Goal: Transaction & Acquisition: Purchase product/service

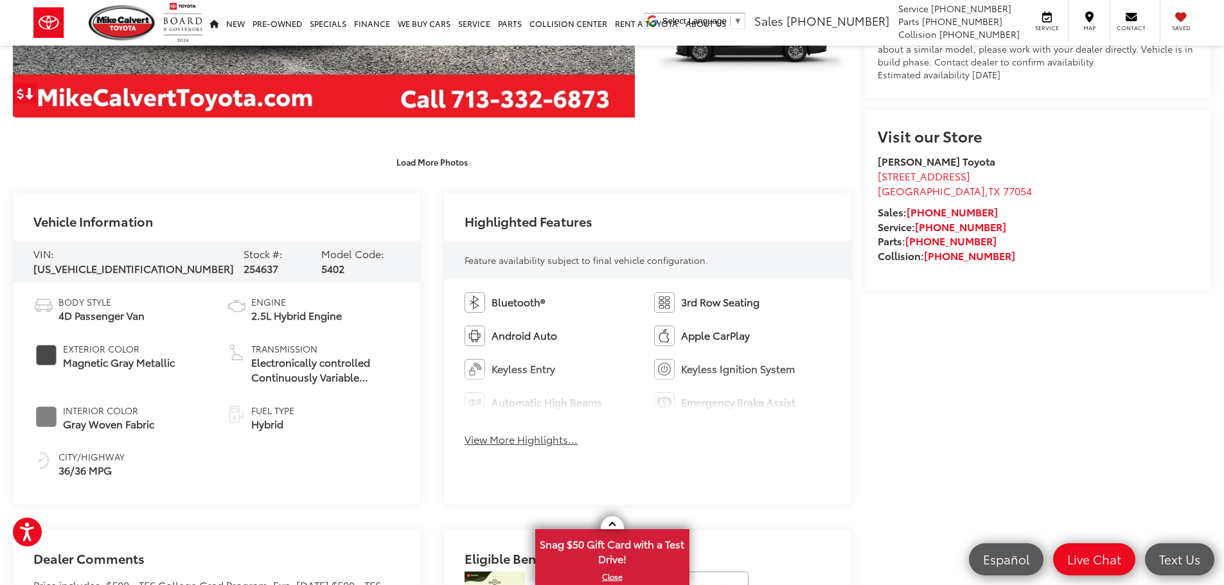
scroll to position [514, 0]
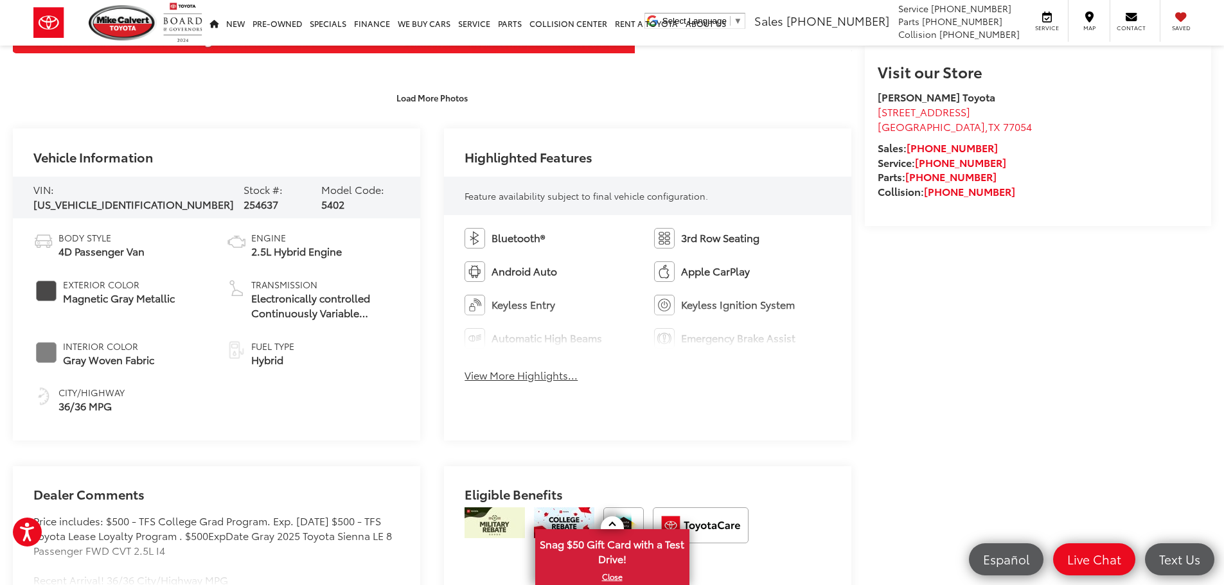
click at [144, 198] on span "[US_VEHICLE_IDENTIFICATION_NUMBER]" at bounding box center [133, 204] width 200 height 15
copy span "[US_VEHICLE_IDENTIFICATION_NUMBER]"
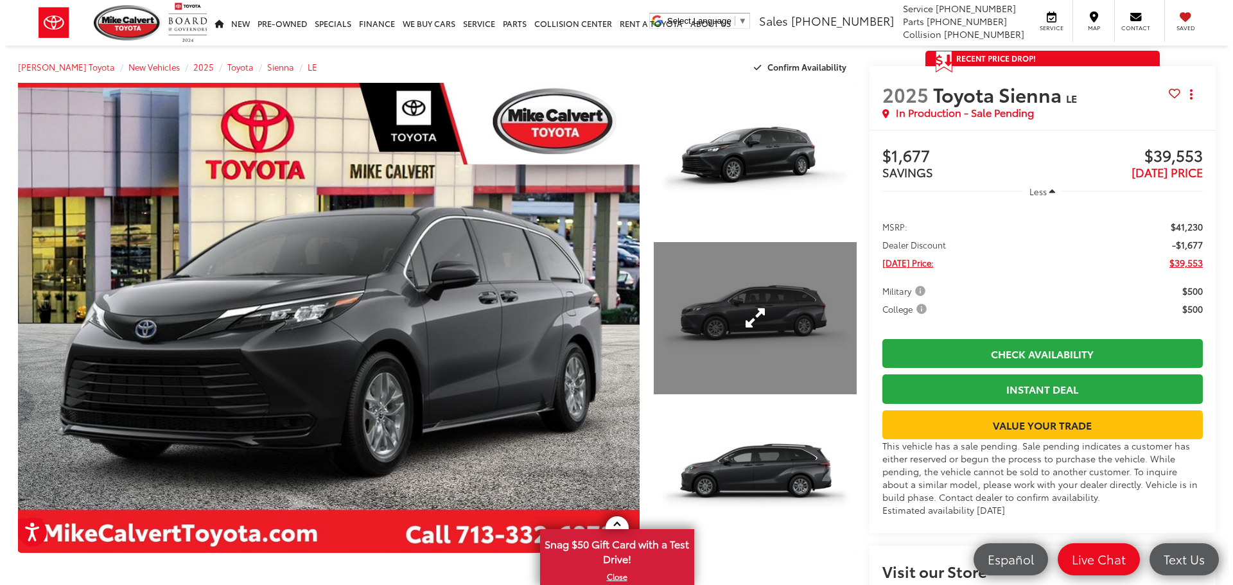
scroll to position [0, 0]
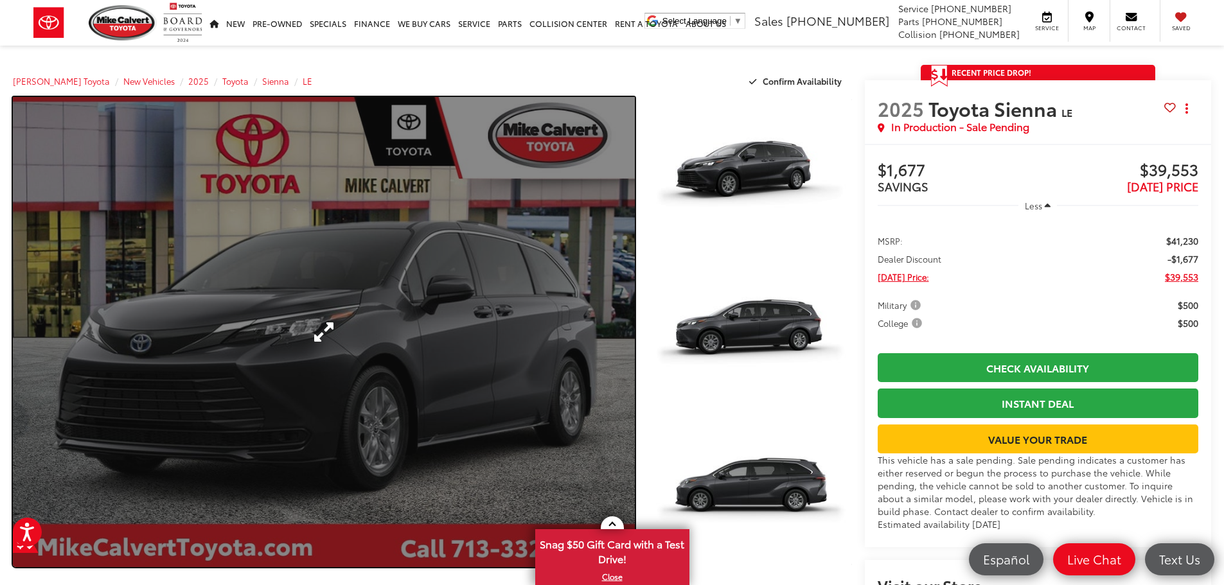
click at [511, 309] on link "Expand Photo 0" at bounding box center [324, 332] width 622 height 470
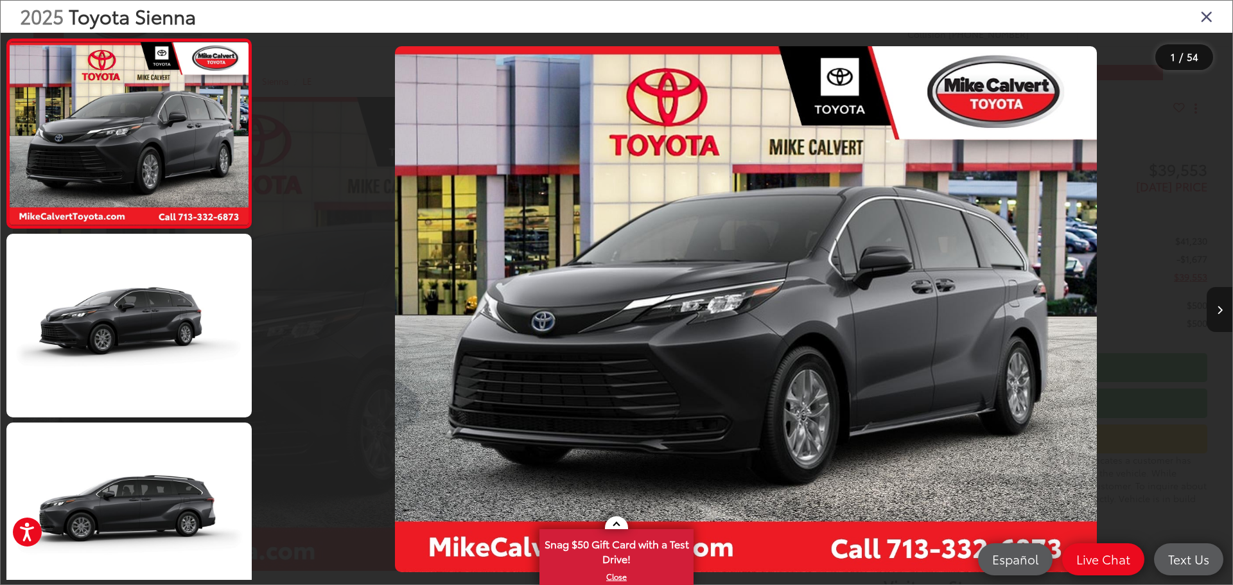
click at [1217, 312] on icon "Next image" at bounding box center [1220, 310] width 6 height 9
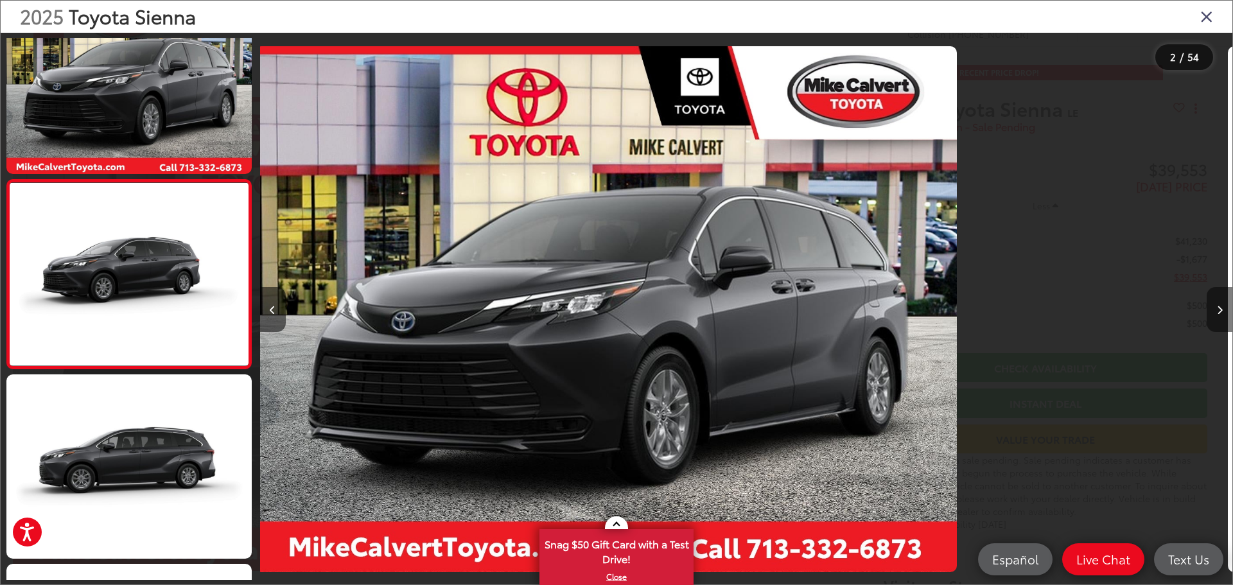
scroll to position [51, 0]
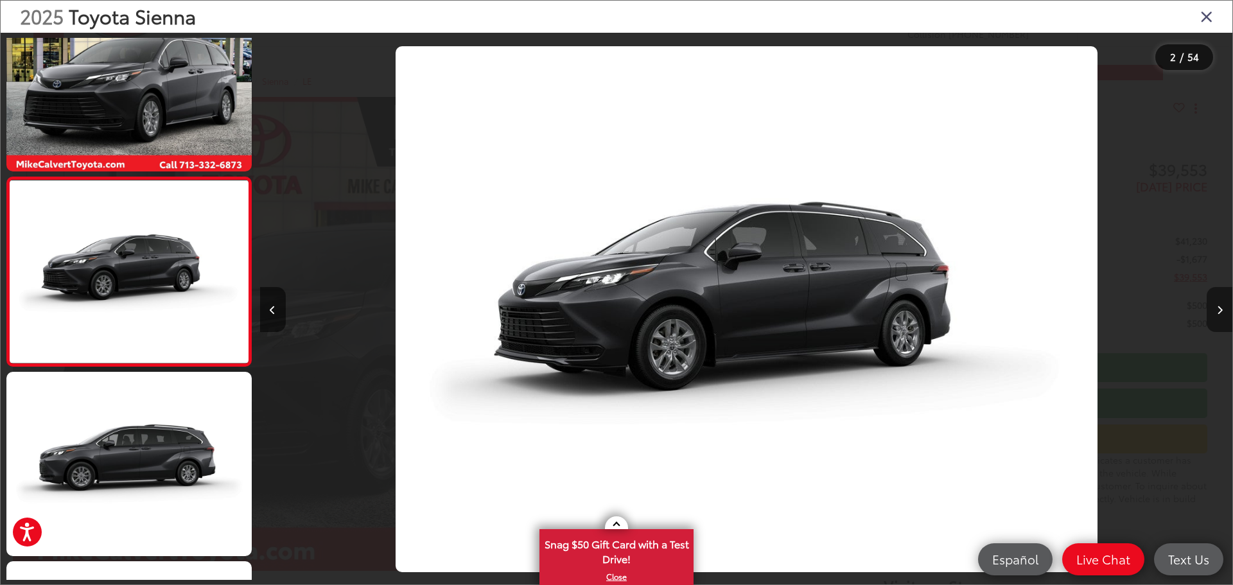
click at [1217, 312] on icon "Next image" at bounding box center [1220, 310] width 6 height 9
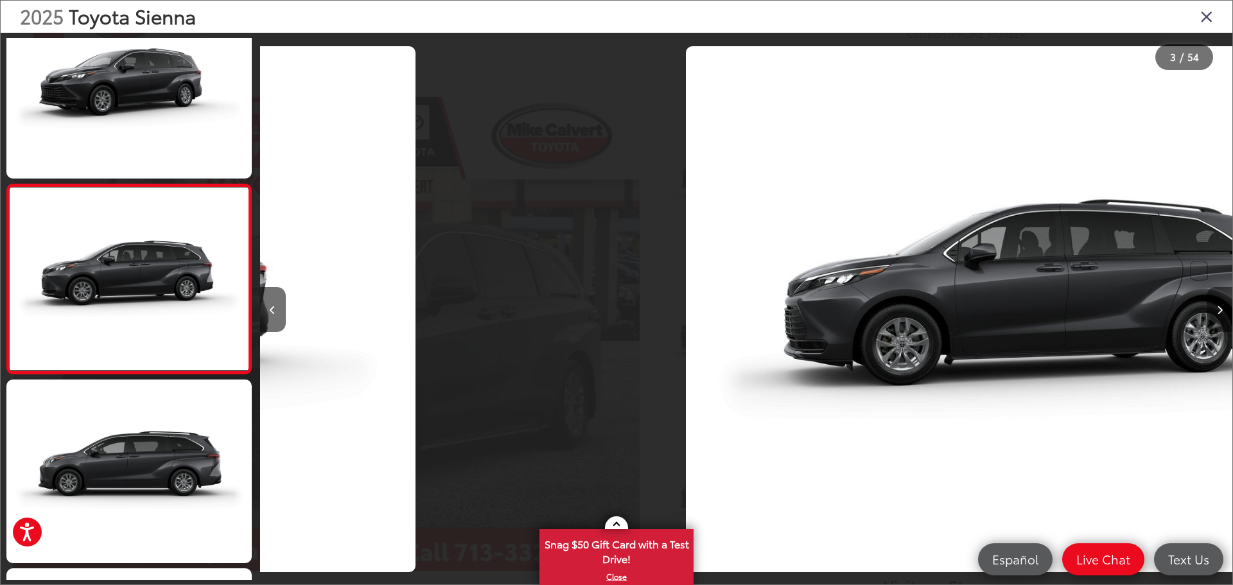
scroll to position [240, 0]
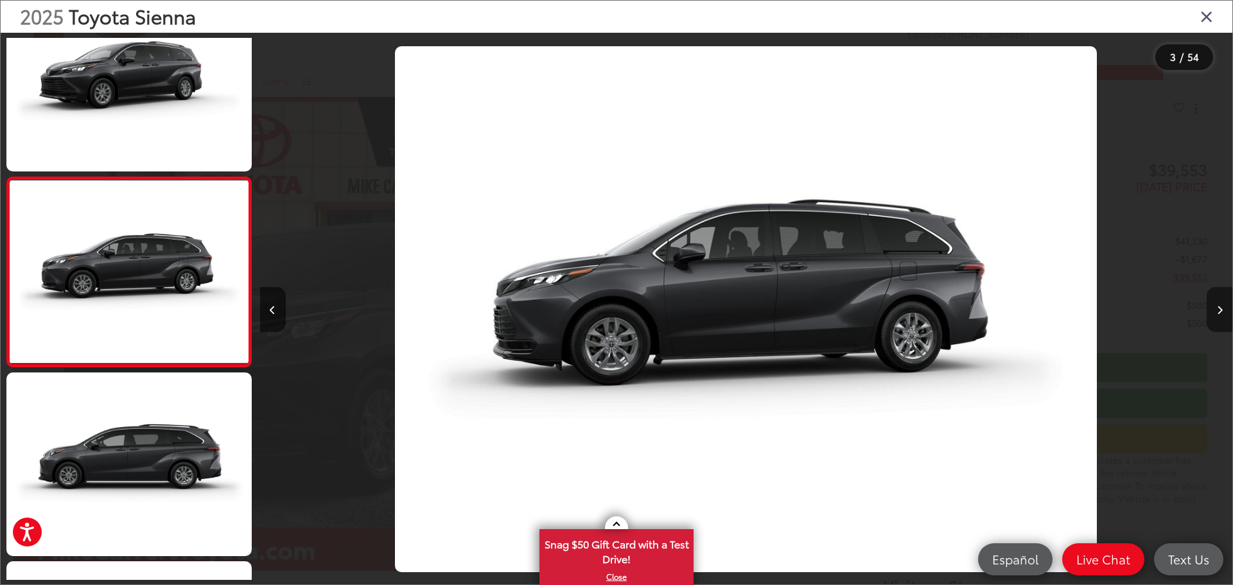
click at [1217, 312] on icon "Next image" at bounding box center [1220, 310] width 6 height 9
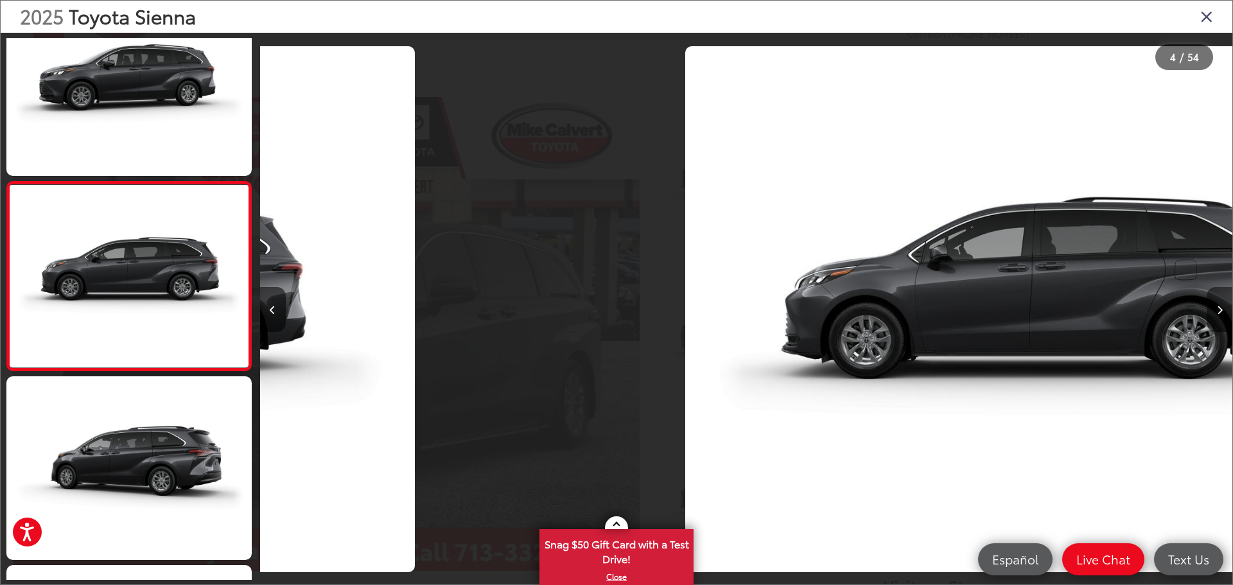
scroll to position [429, 0]
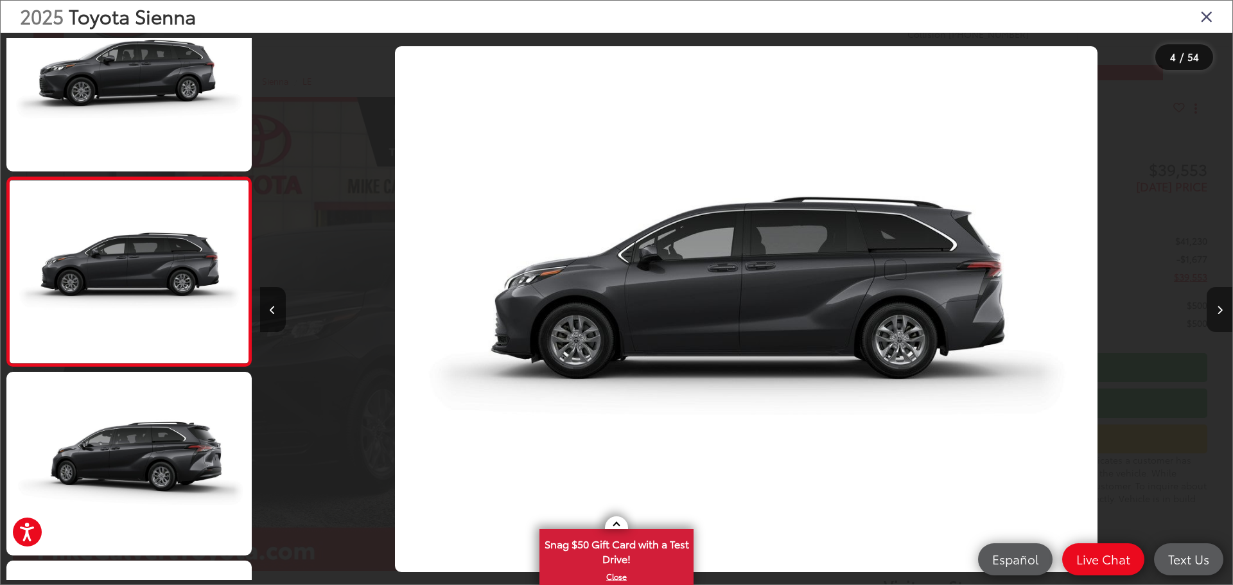
click at [1217, 312] on icon "Next image" at bounding box center [1220, 310] width 6 height 9
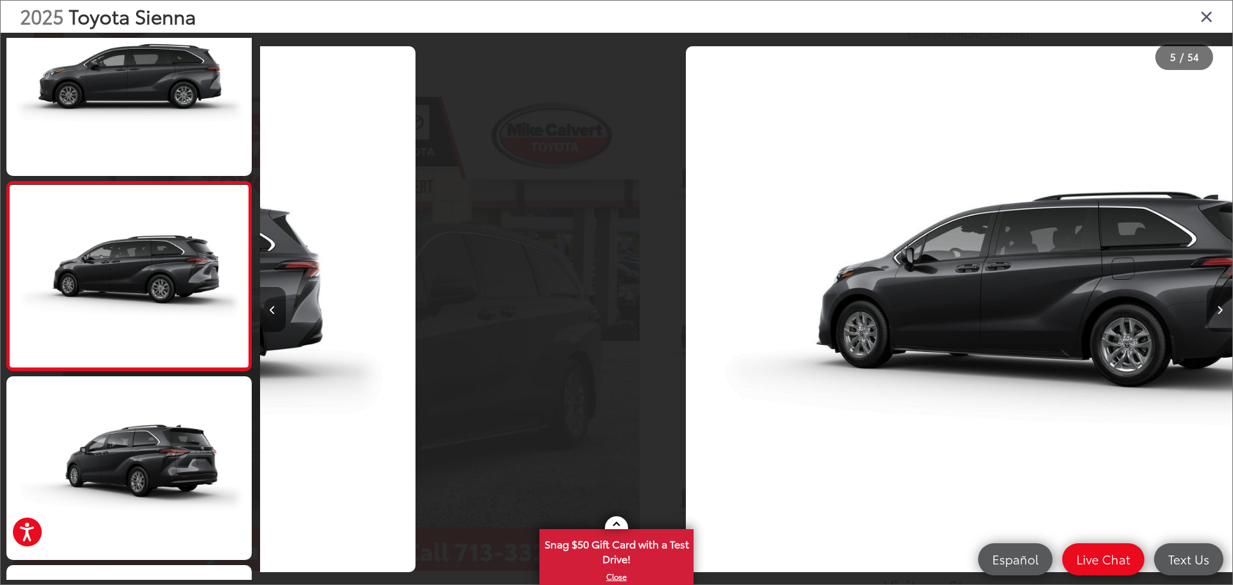
scroll to position [618, 0]
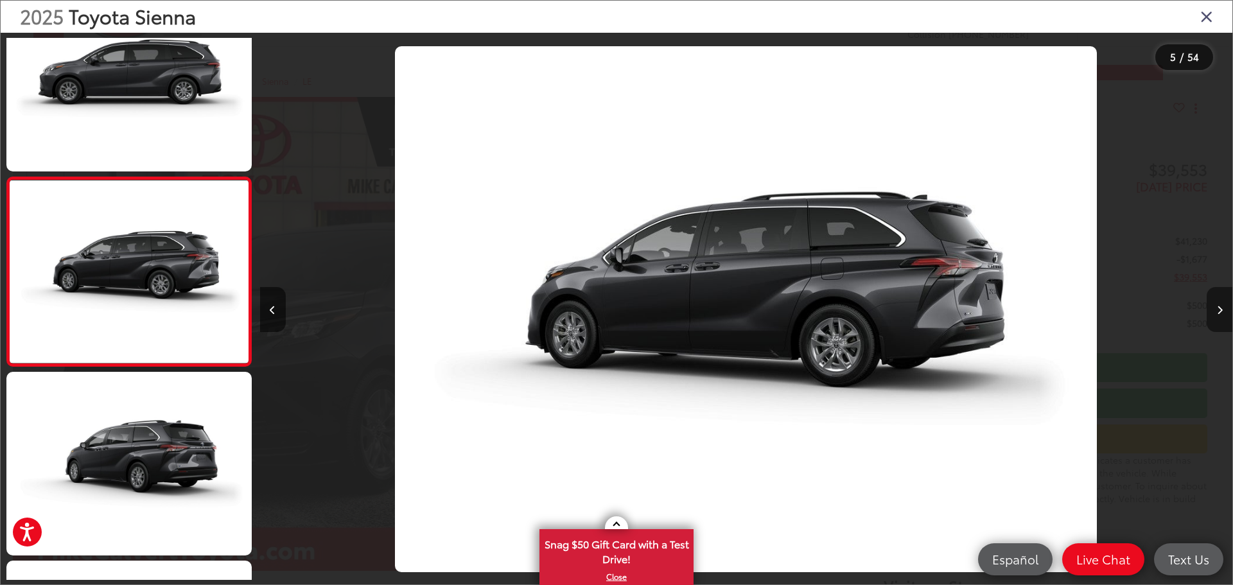
click at [1217, 312] on icon "Next image" at bounding box center [1220, 310] width 6 height 9
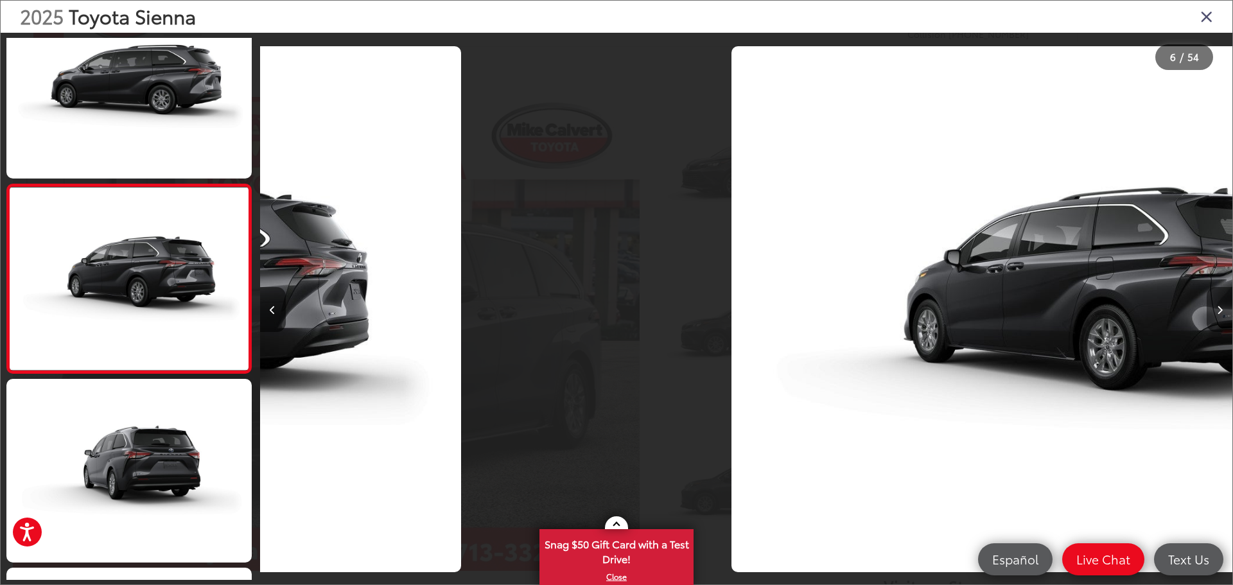
scroll to position [807, 0]
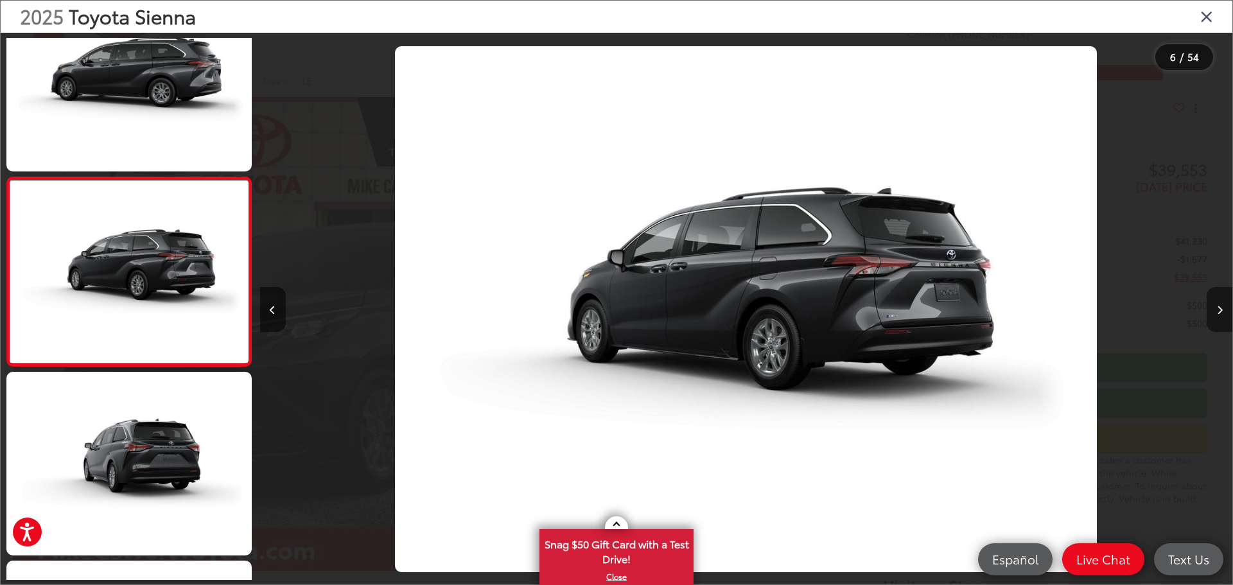
click at [1217, 312] on icon "Next image" at bounding box center [1220, 310] width 6 height 9
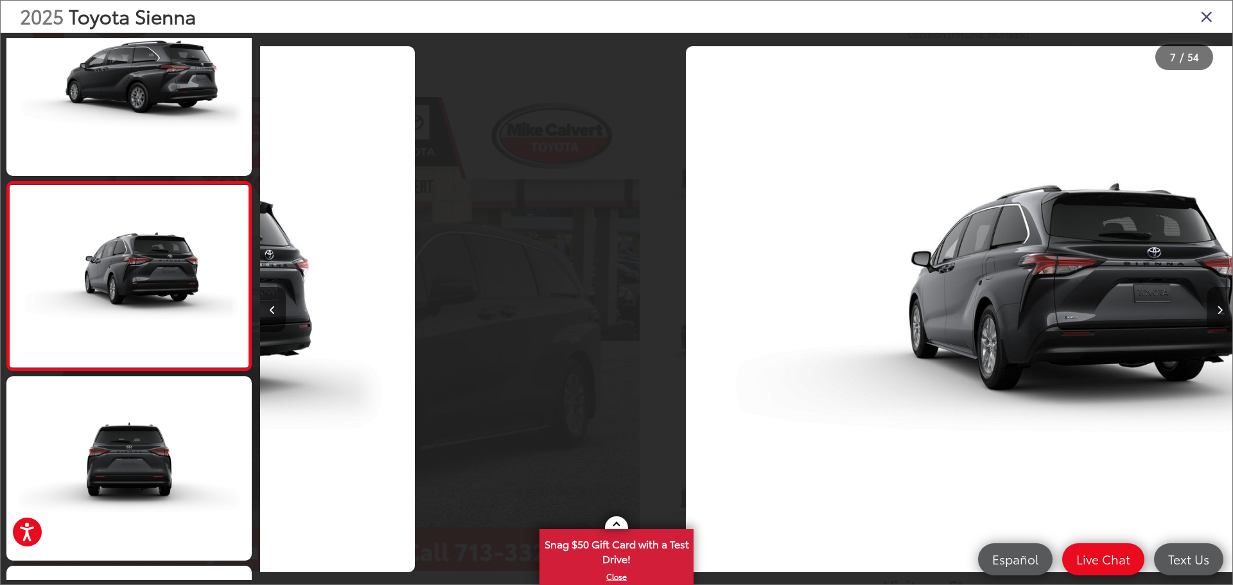
scroll to position [996, 0]
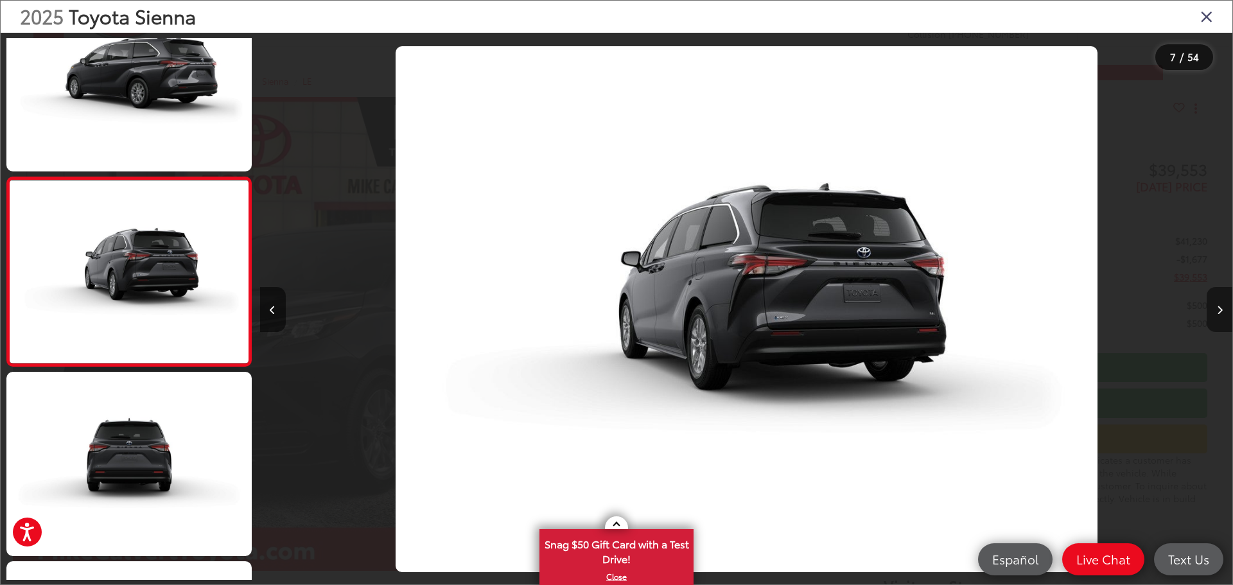
click at [1217, 312] on icon "Next image" at bounding box center [1220, 310] width 6 height 9
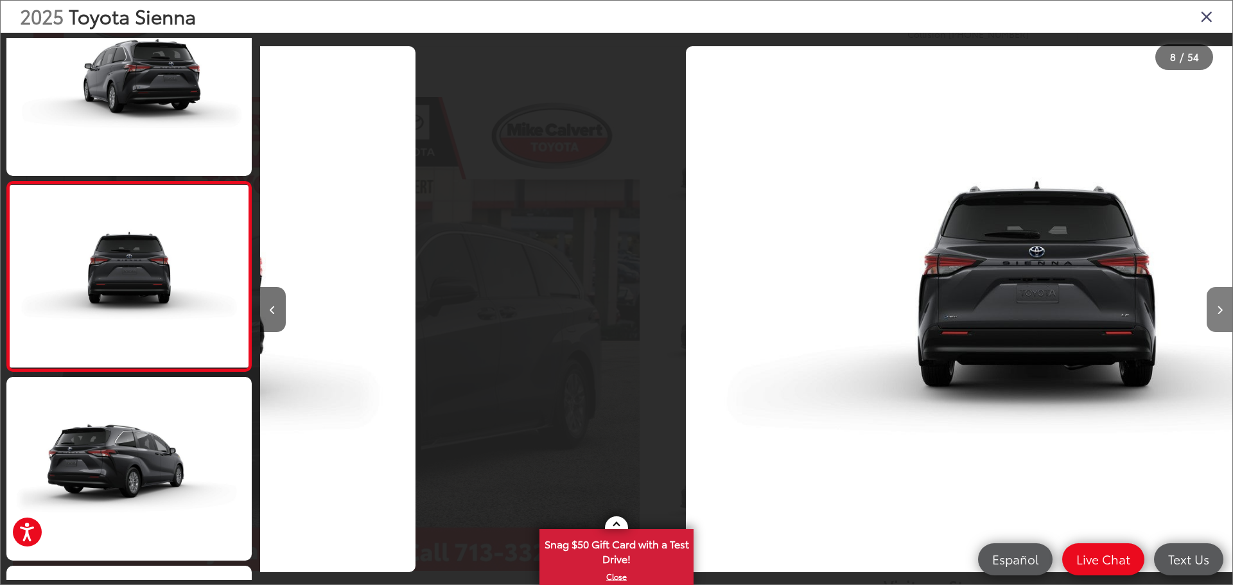
scroll to position [1184, 0]
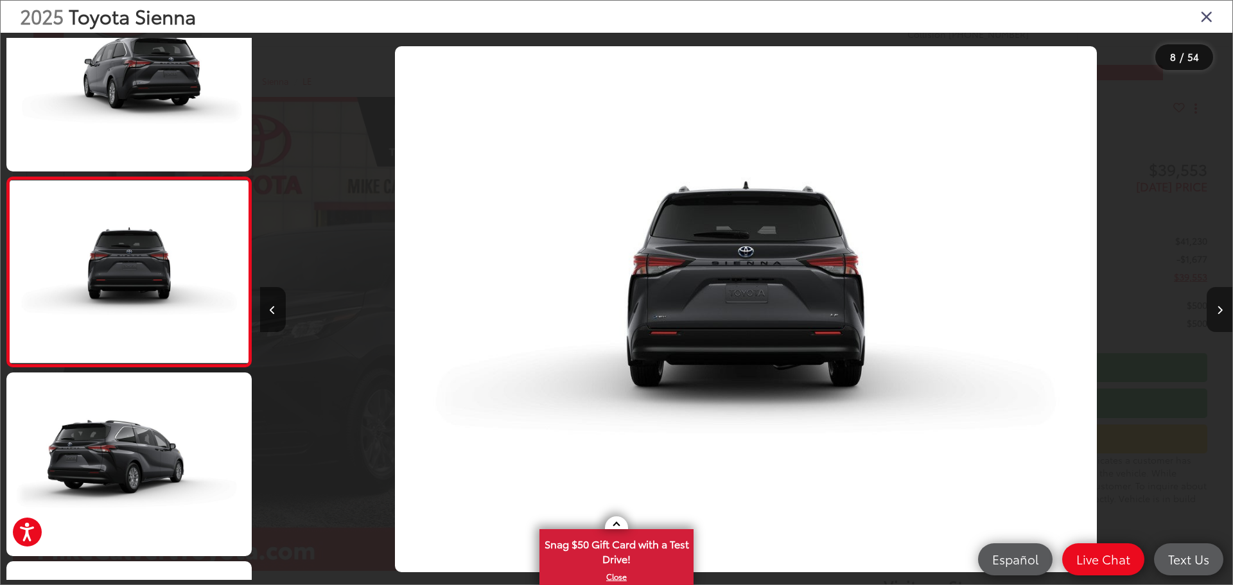
click at [1217, 312] on icon "Next image" at bounding box center [1220, 310] width 6 height 9
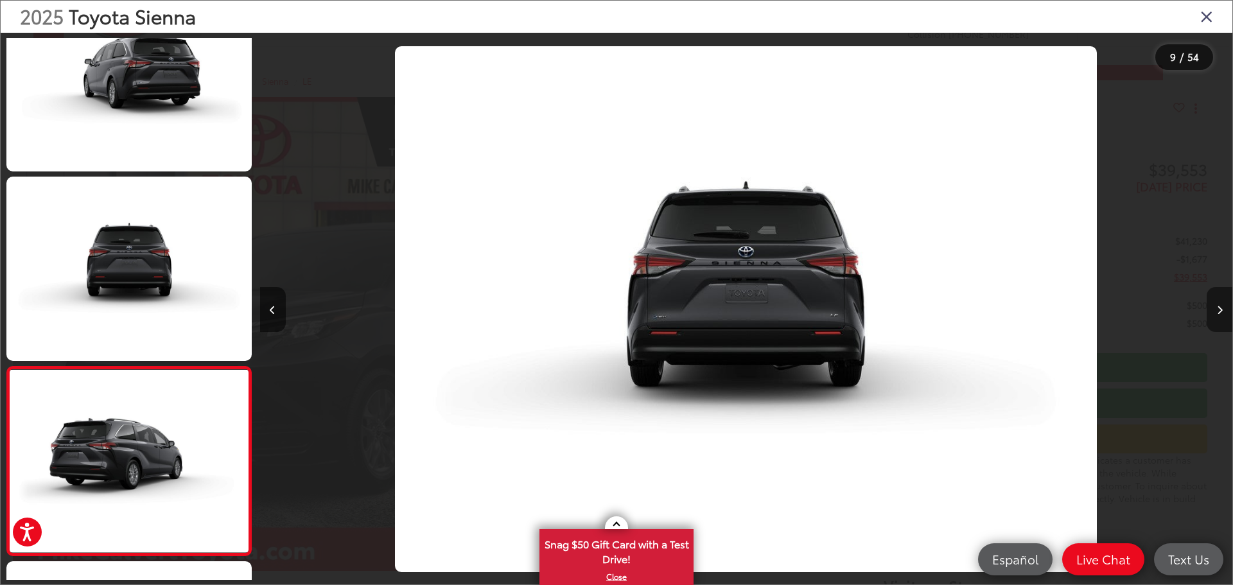
scroll to position [0, 0]
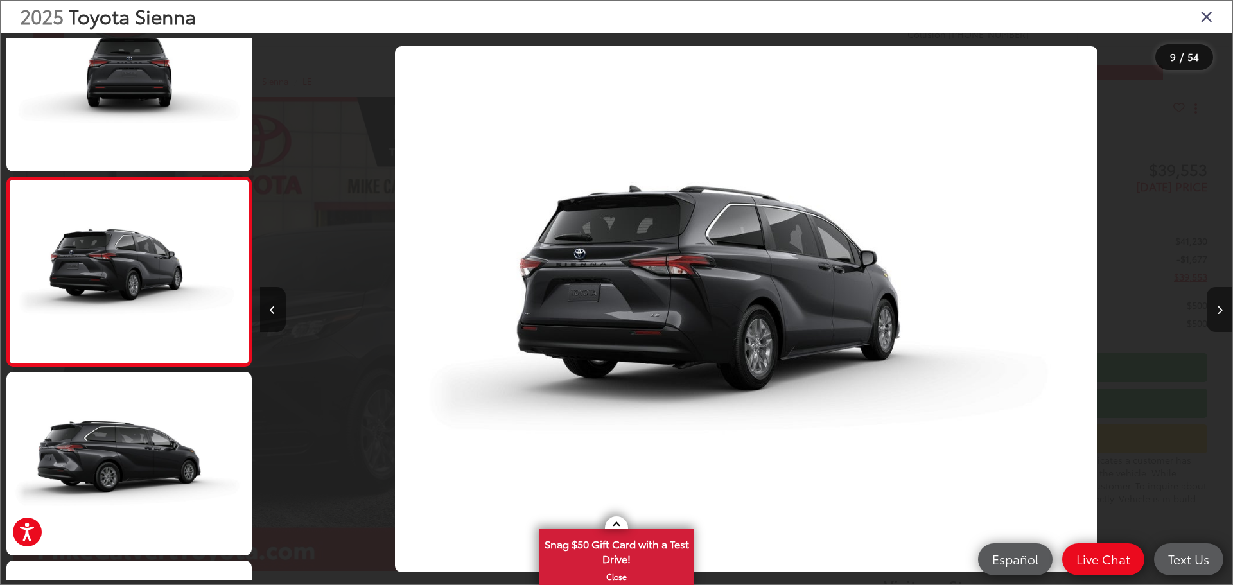
click at [1217, 312] on icon "Next image" at bounding box center [1220, 310] width 6 height 9
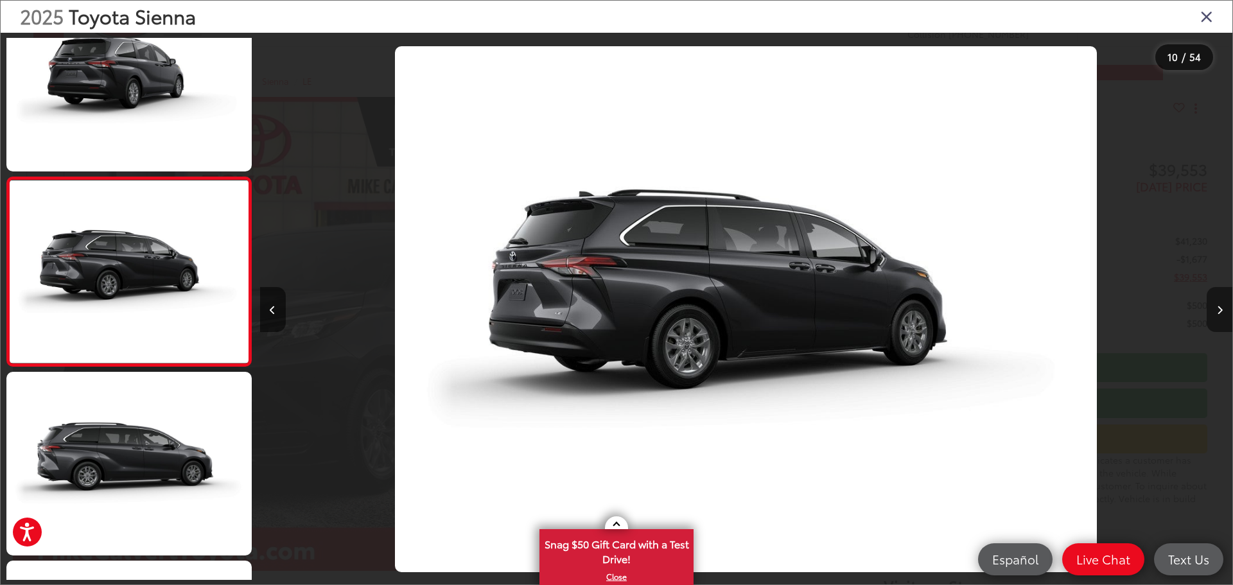
click at [1217, 312] on icon "Next image" at bounding box center [1220, 310] width 6 height 9
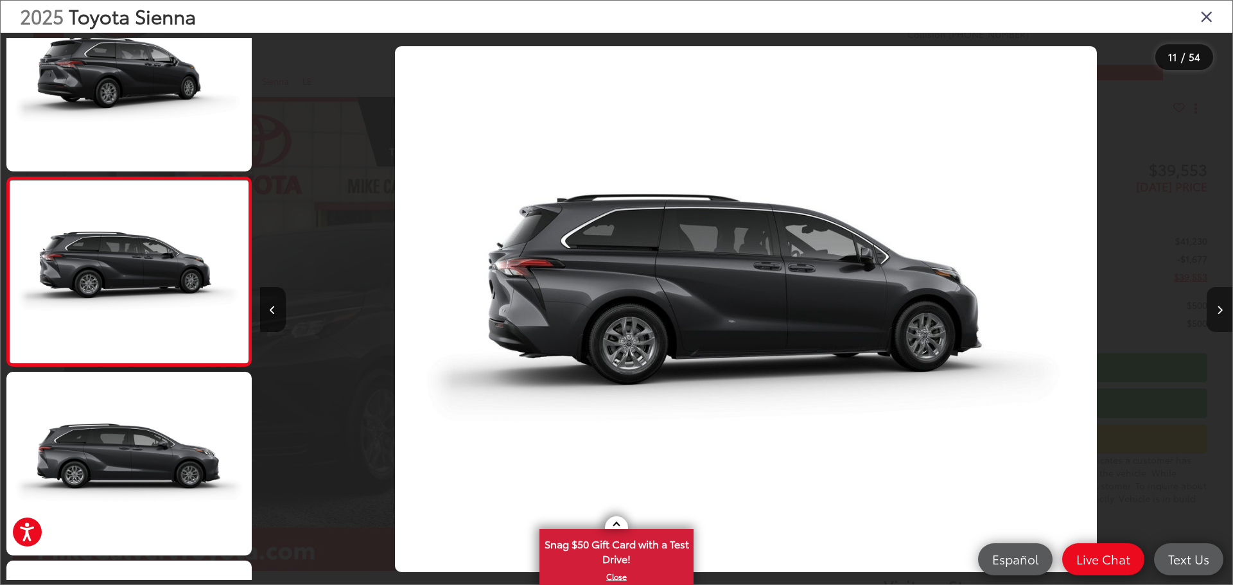
click at [1217, 312] on icon "Next image" at bounding box center [1220, 310] width 6 height 9
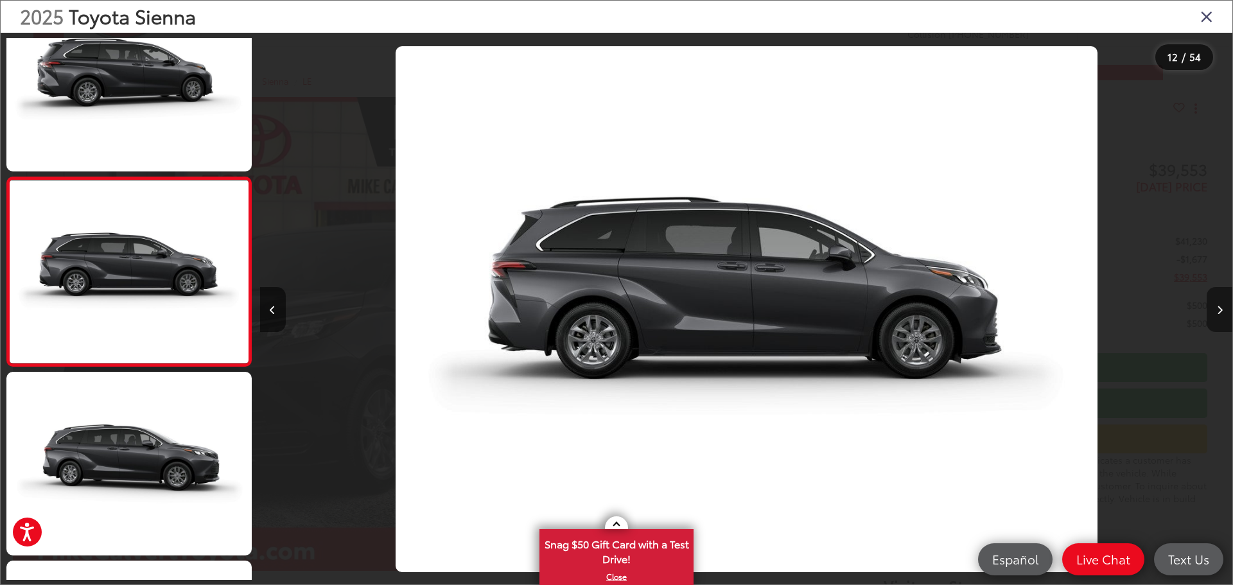
click at [1217, 312] on icon "Next image" at bounding box center [1220, 310] width 6 height 9
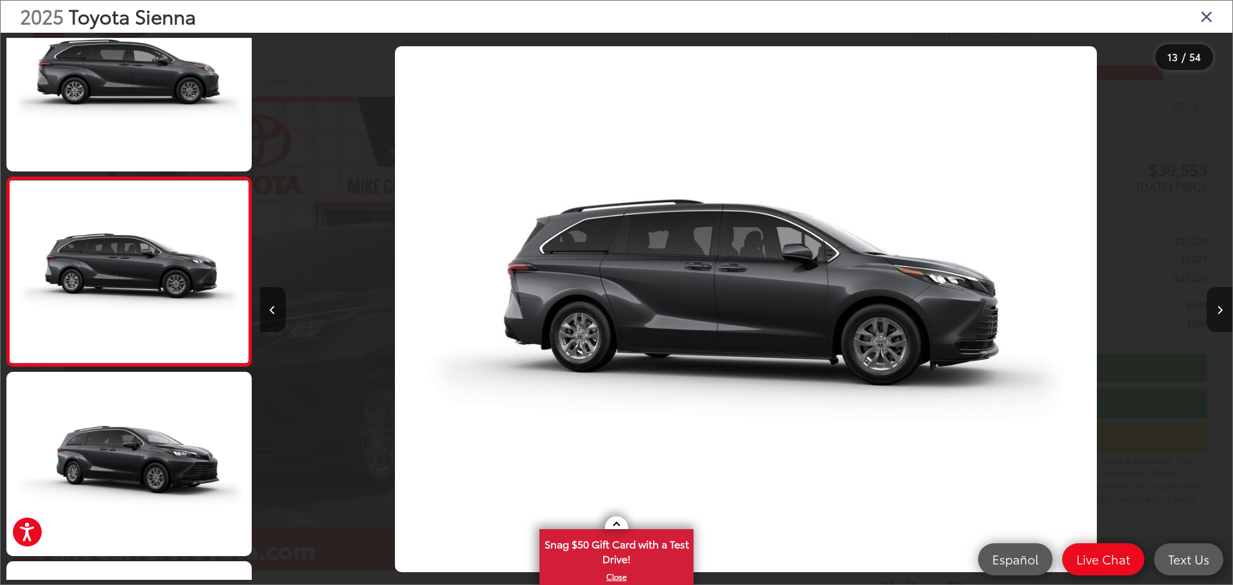
click at [1217, 312] on icon "Next image" at bounding box center [1220, 310] width 6 height 9
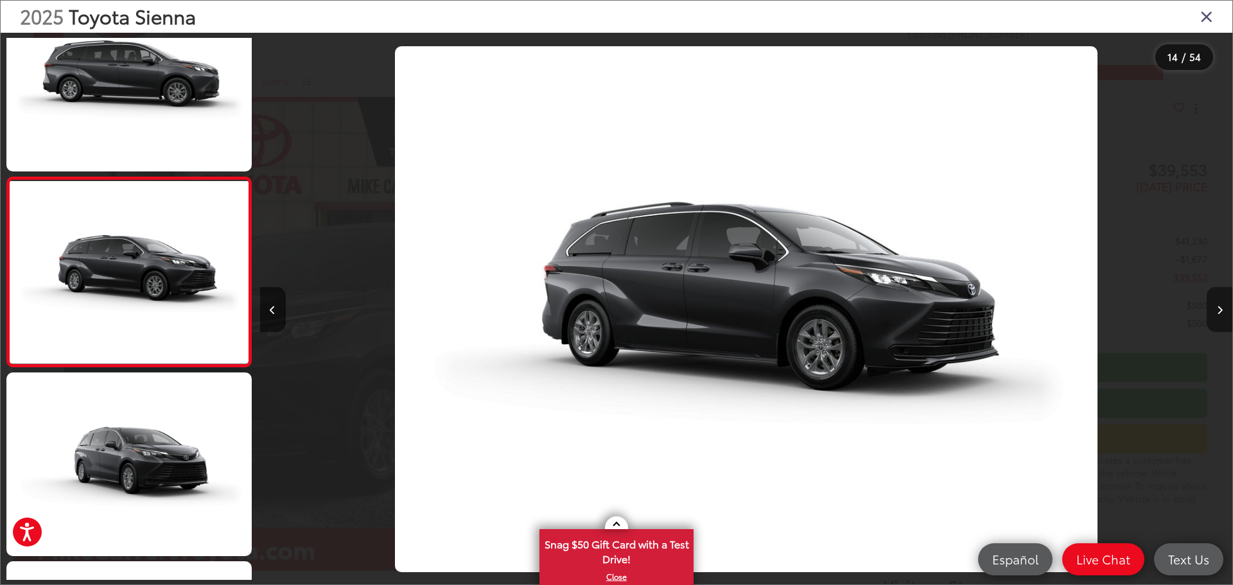
click at [1217, 312] on icon "Next image" at bounding box center [1220, 310] width 6 height 9
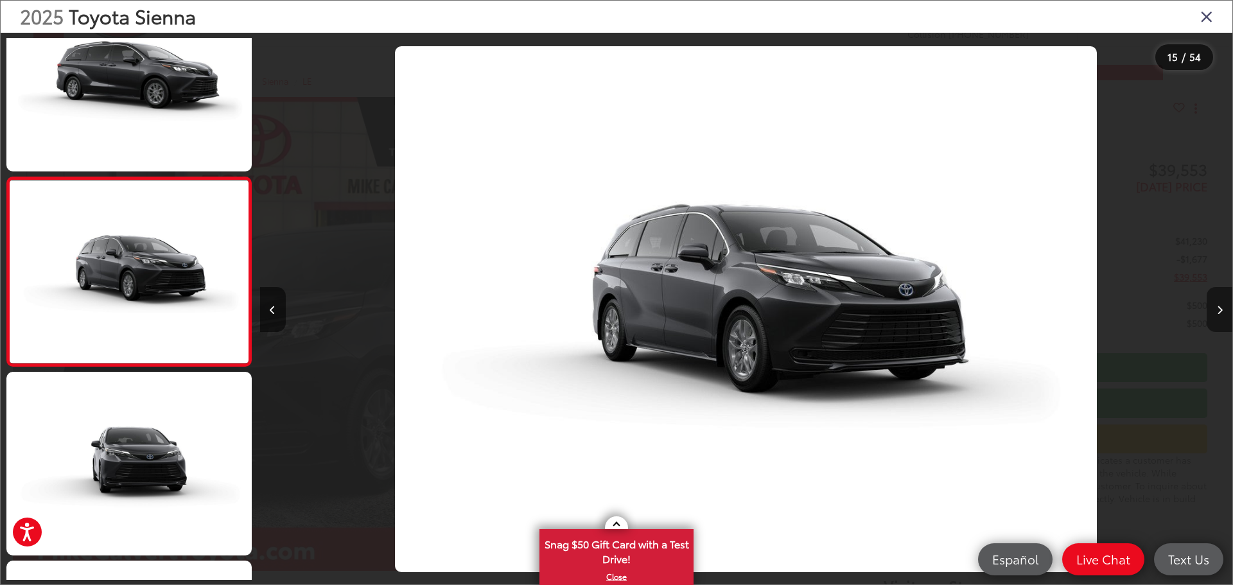
click at [1217, 312] on icon "Next image" at bounding box center [1220, 310] width 6 height 9
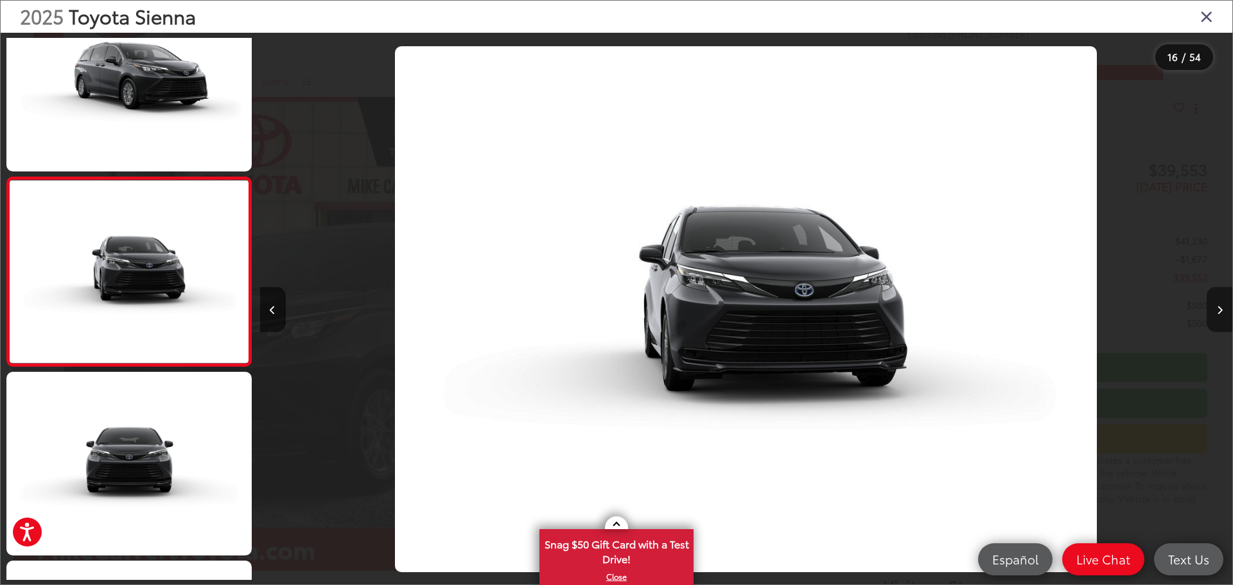
click at [1217, 312] on icon "Next image" at bounding box center [1220, 310] width 6 height 9
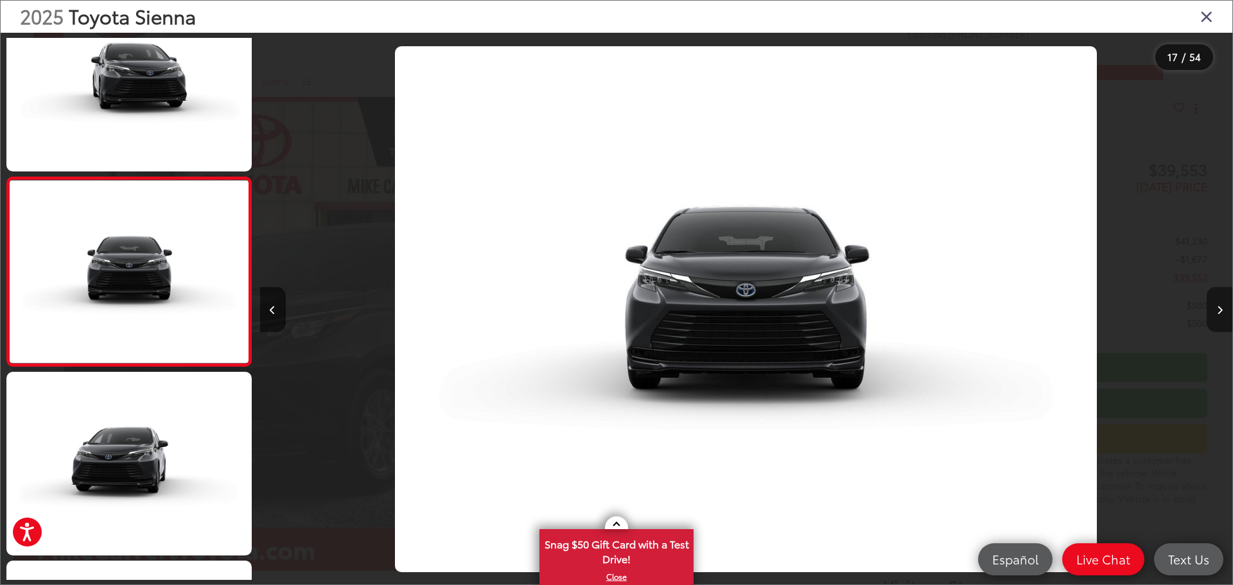
click at [1217, 312] on icon "Next image" at bounding box center [1220, 310] width 6 height 9
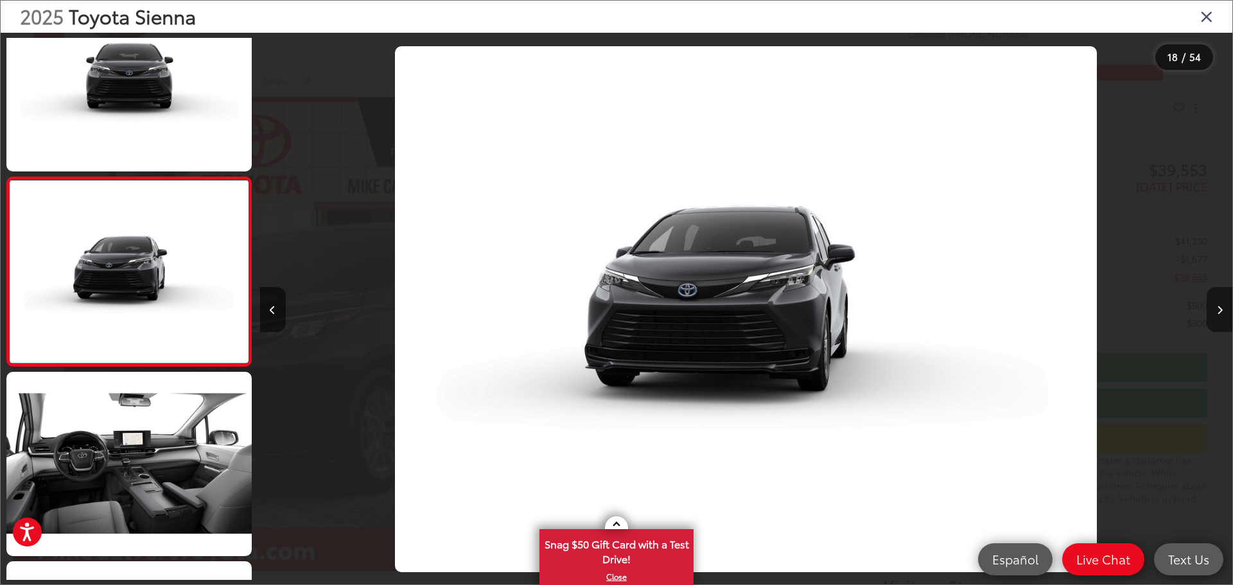
click at [1217, 312] on icon "Next image" at bounding box center [1220, 310] width 6 height 9
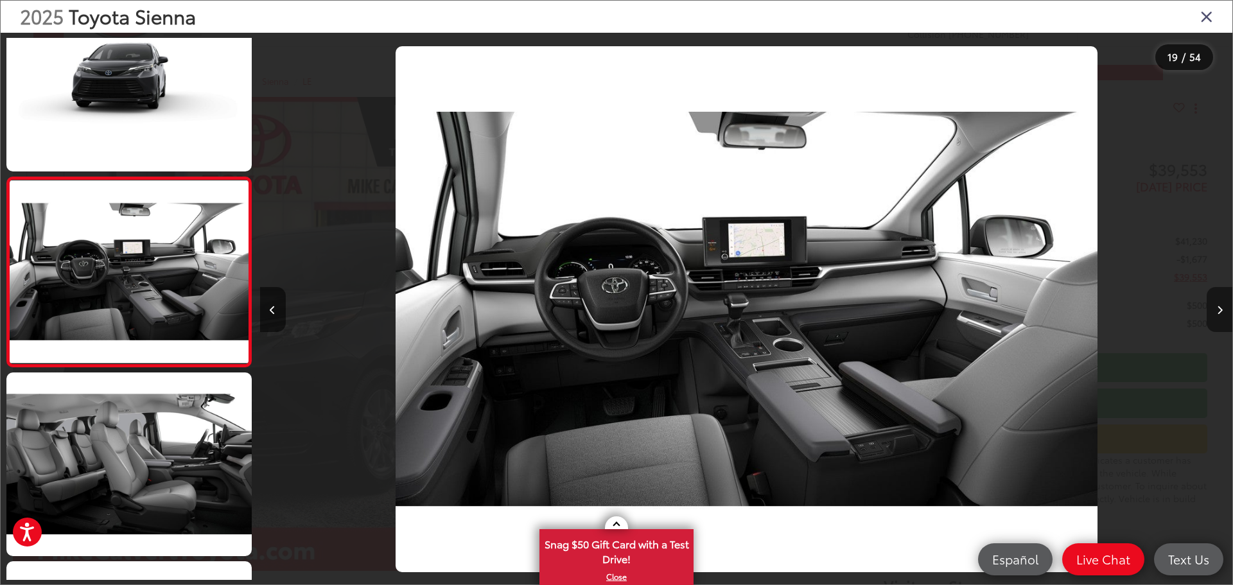
click at [1217, 312] on icon "Next image" at bounding box center [1220, 310] width 6 height 9
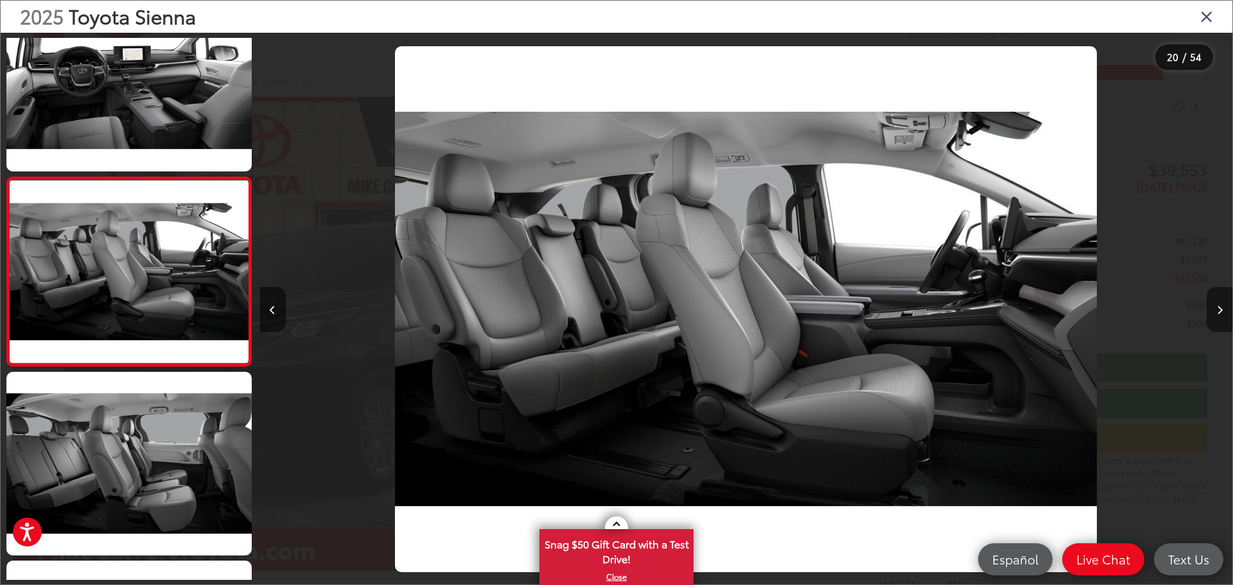
click at [1217, 312] on icon "Next image" at bounding box center [1220, 310] width 6 height 9
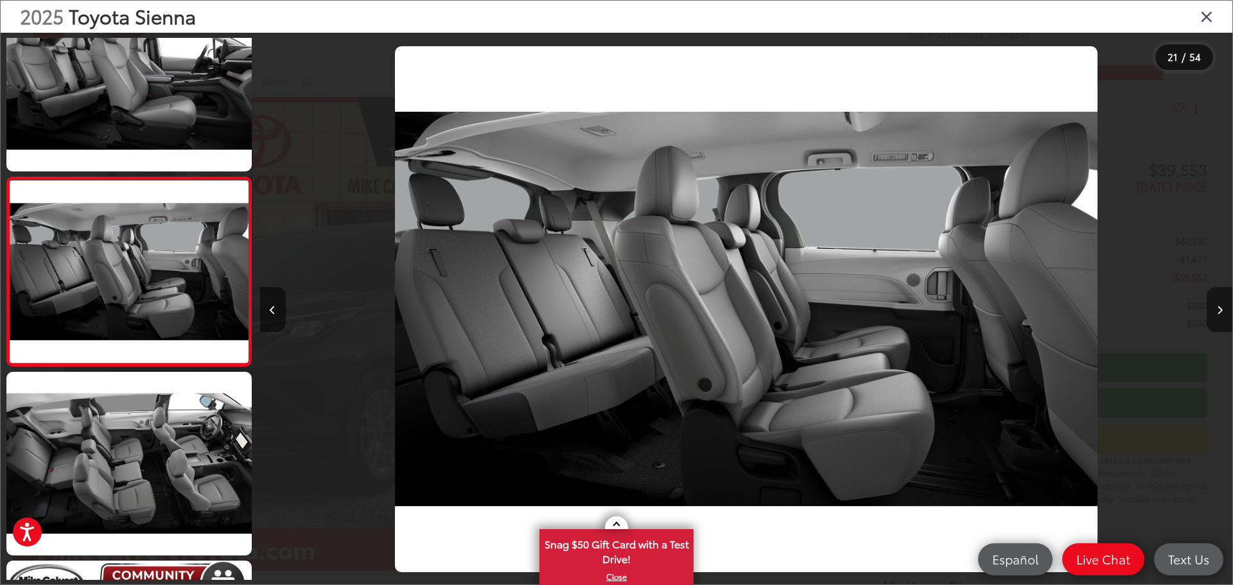
click at [1217, 312] on icon "Next image" at bounding box center [1220, 310] width 6 height 9
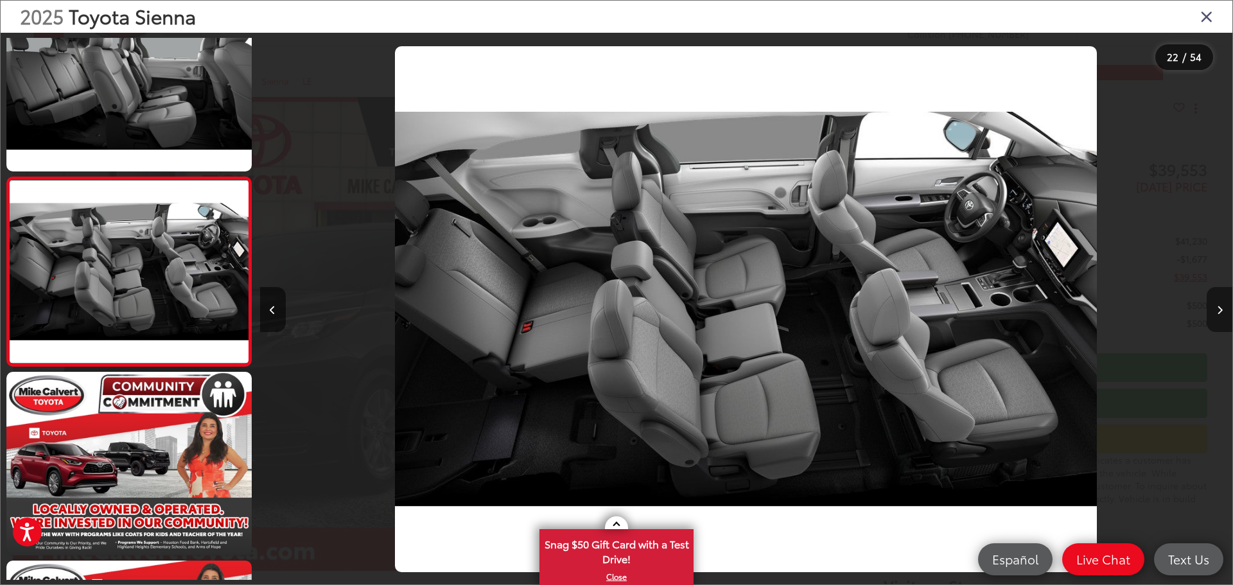
click at [1217, 312] on icon "Next image" at bounding box center [1220, 310] width 6 height 9
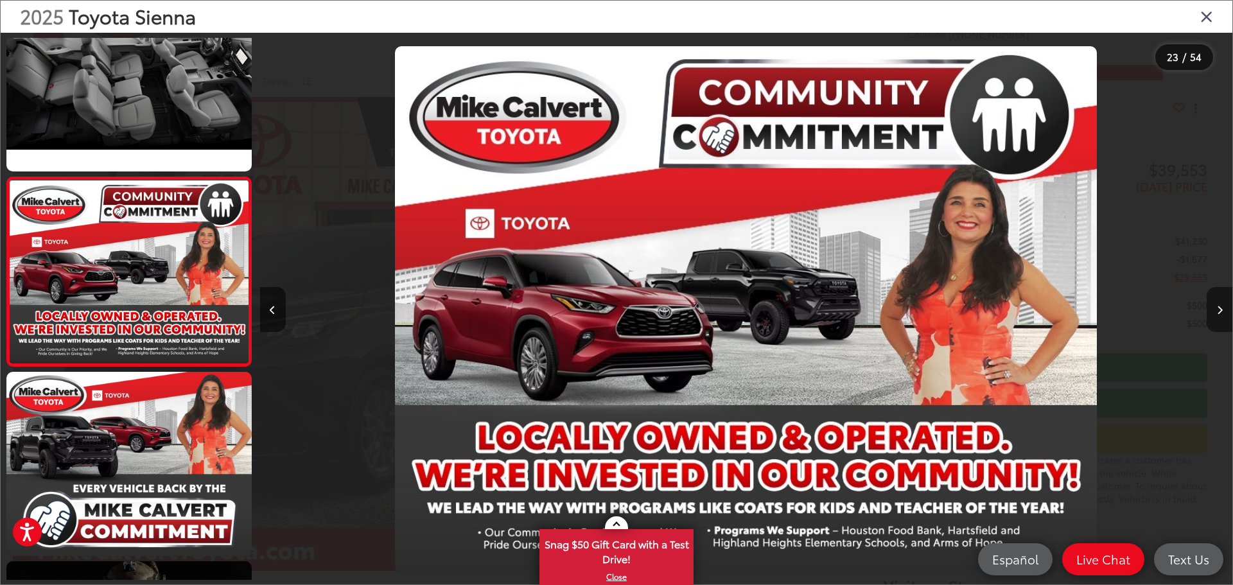
click at [1217, 312] on icon "Next image" at bounding box center [1220, 310] width 6 height 9
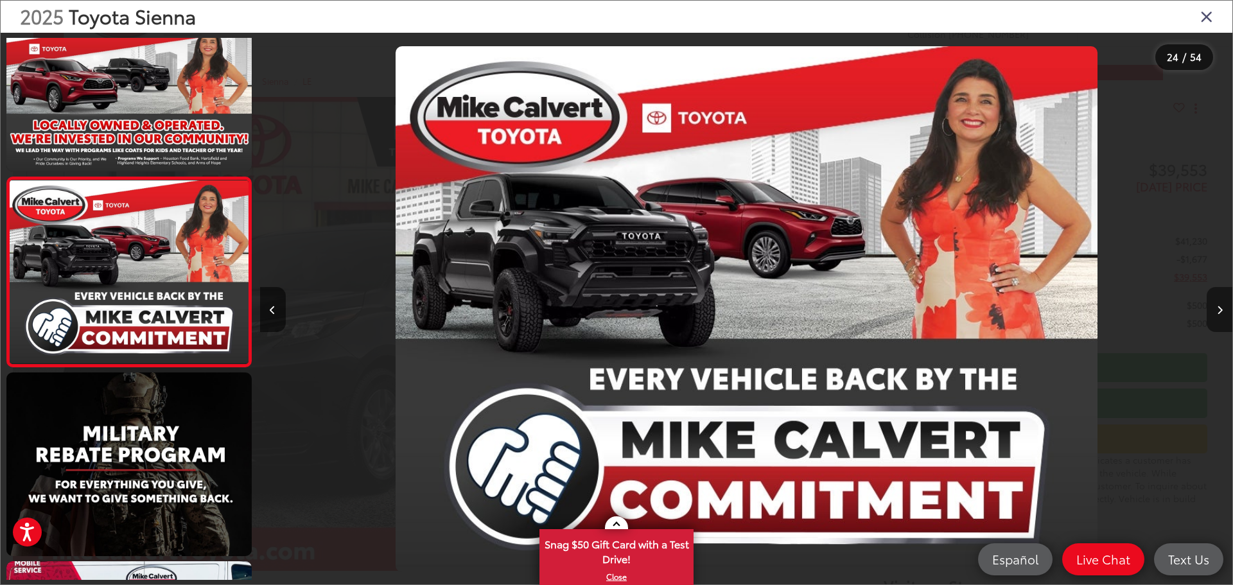
click at [1217, 312] on icon "Next image" at bounding box center [1220, 310] width 6 height 9
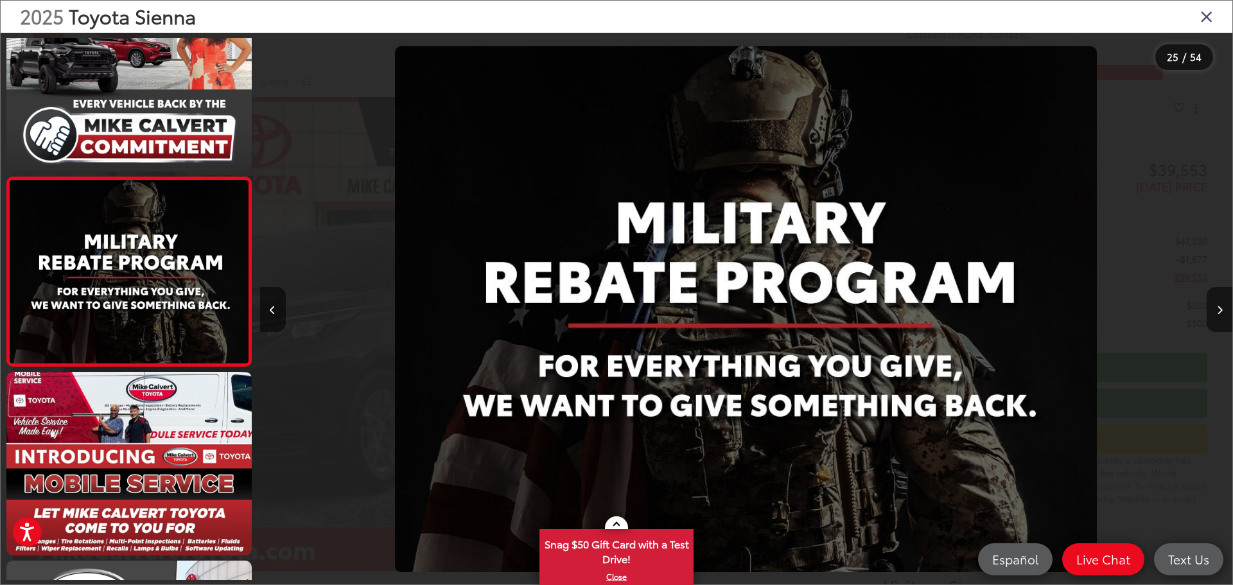
click at [1204, 19] on icon "Close gallery" at bounding box center [1206, 16] width 13 height 17
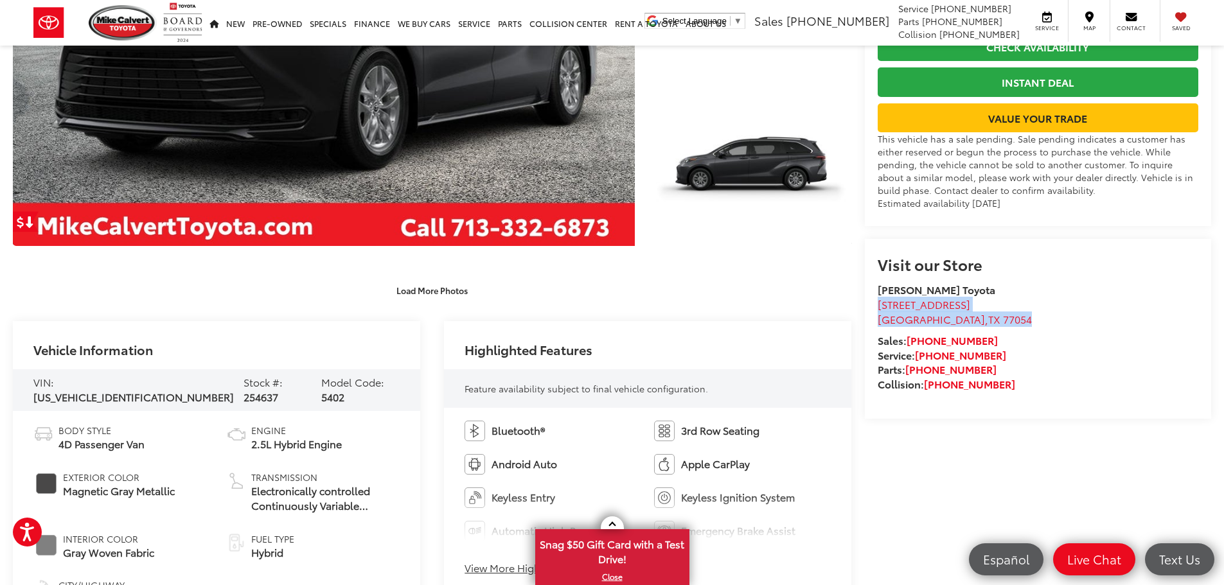
drag, startPoint x: 875, startPoint y: 304, endPoint x: 988, endPoint y: 317, distance: 113.1
click at [988, 317] on div "Visit our Store Mike Calvert Toyota 2333 South Loop West Houston , TX 77054 Sal…" at bounding box center [1038, 329] width 347 height 180
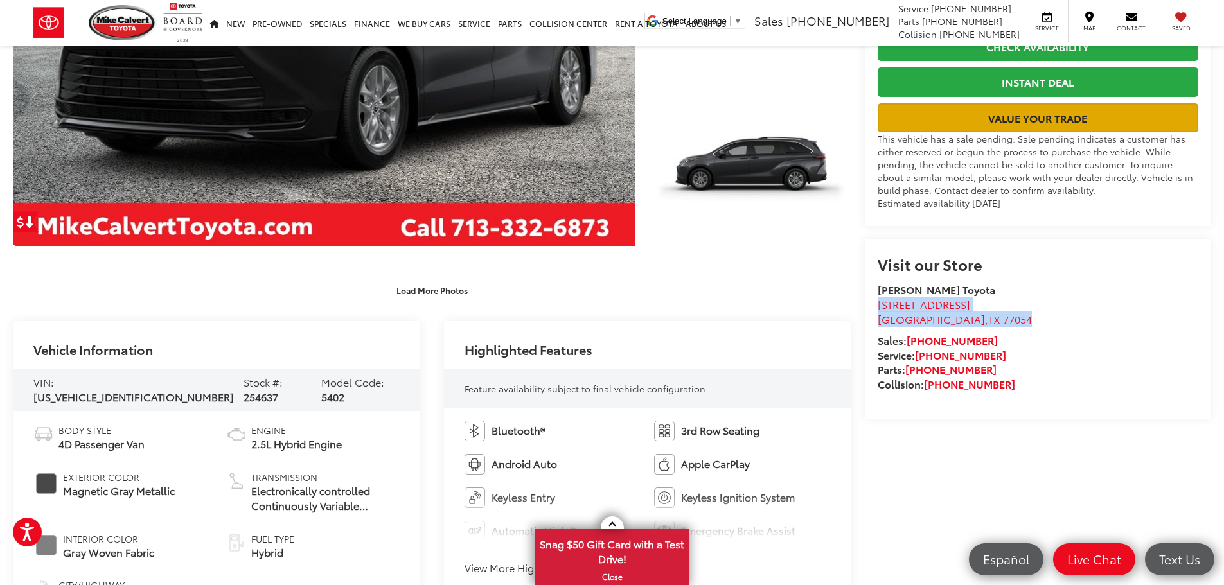
copy link "2333 South Loop West Houston , TX 77054"
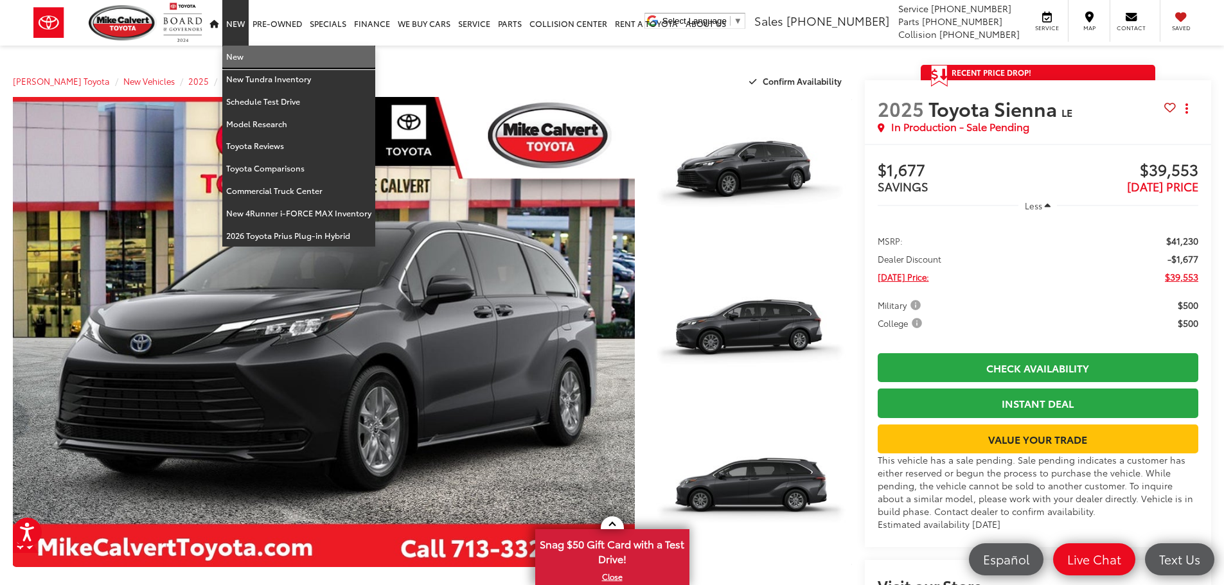
click at [234, 57] on link "New" at bounding box center [298, 57] width 153 height 22
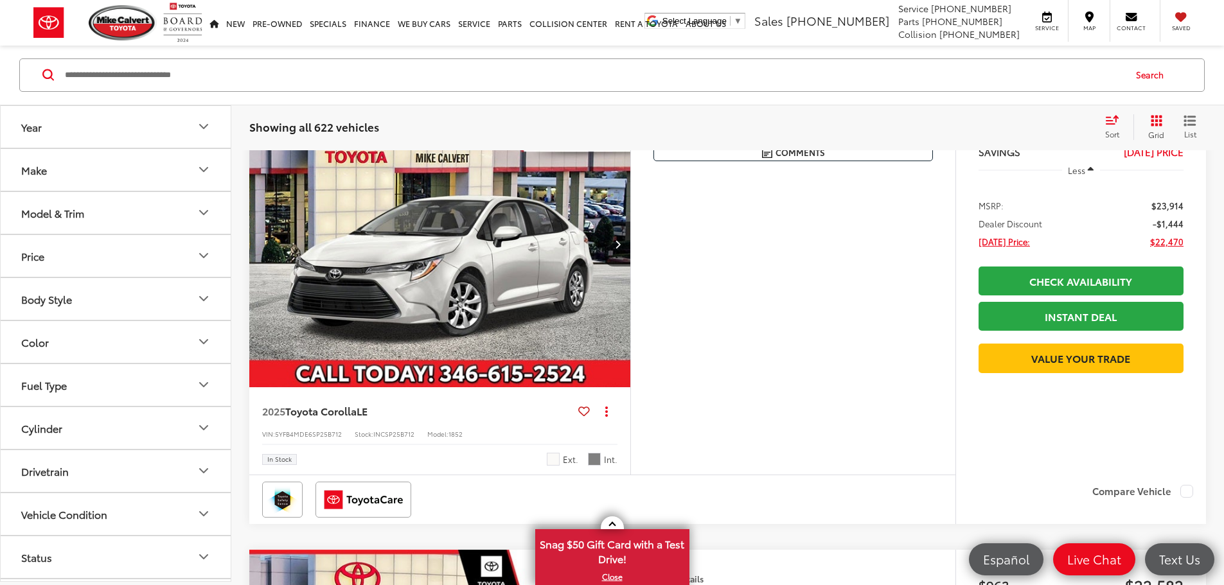
scroll to position [256, 0]
click at [206, 215] on icon "Model & Trim" at bounding box center [203, 213] width 15 height 15
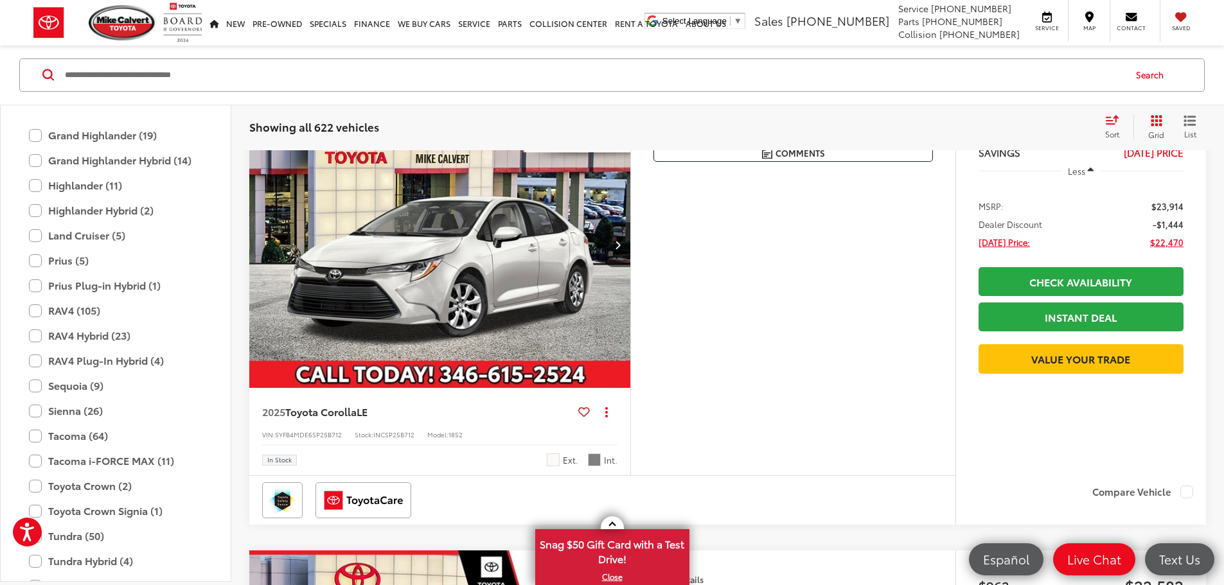
scroll to position [506, 0]
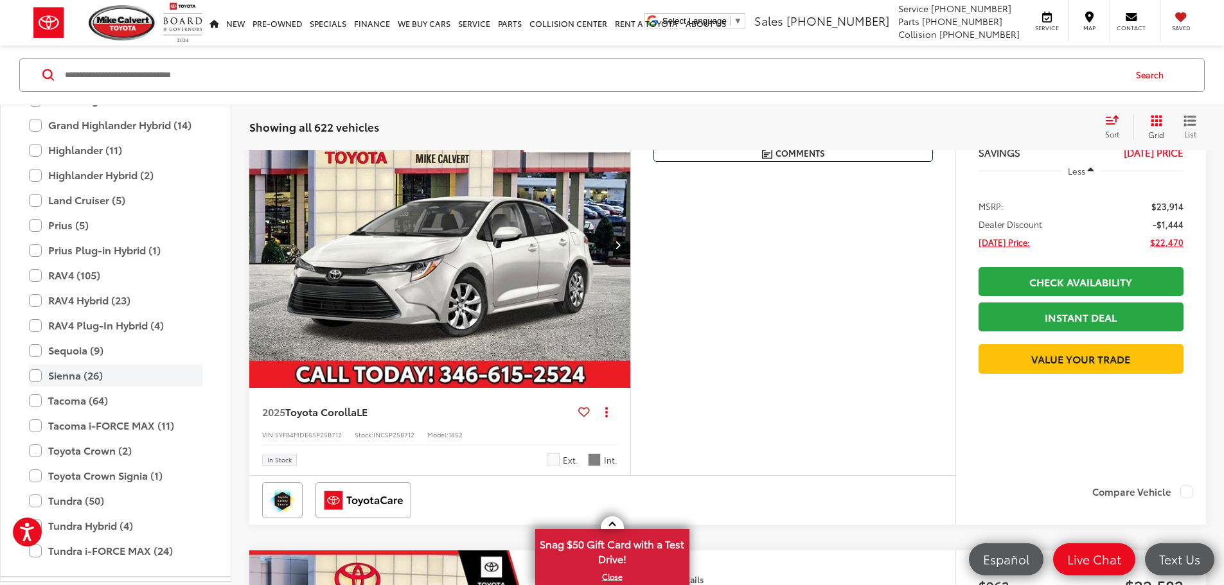
click at [38, 376] on label "Sienna (26)" at bounding box center [115, 376] width 173 height 22
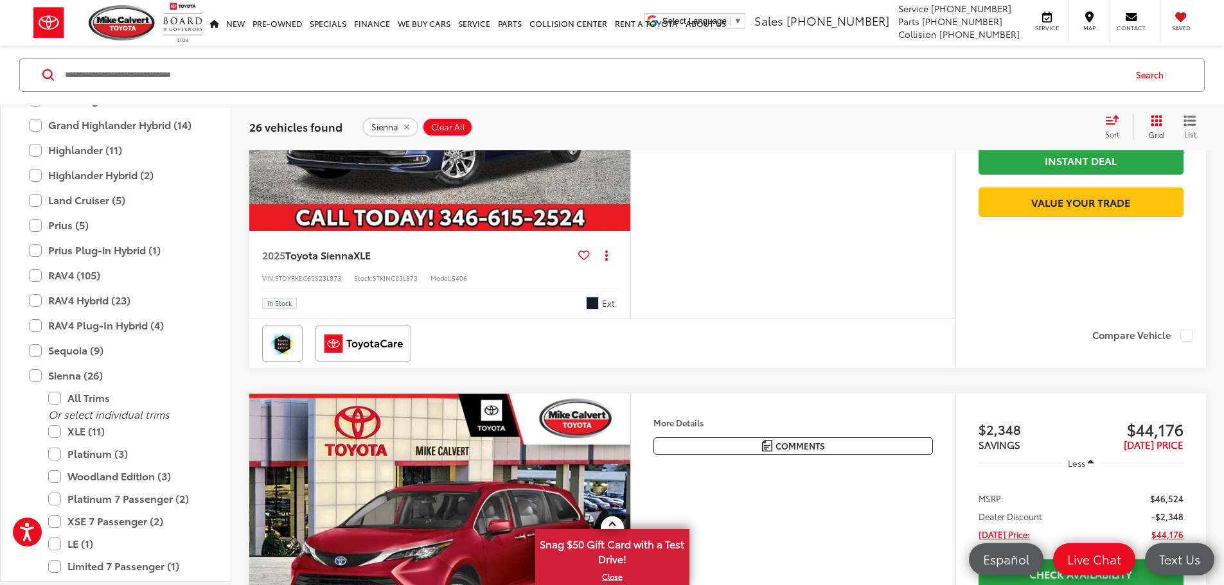
scroll to position [398, 0]
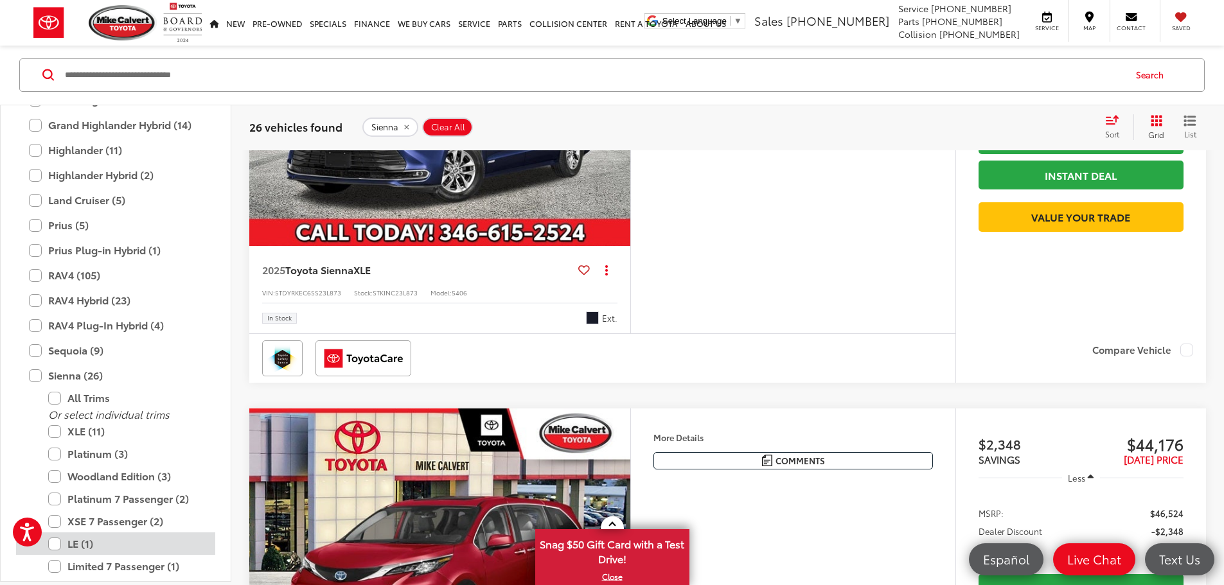
click at [51, 542] on label "LE (1)" at bounding box center [125, 544] width 154 height 22
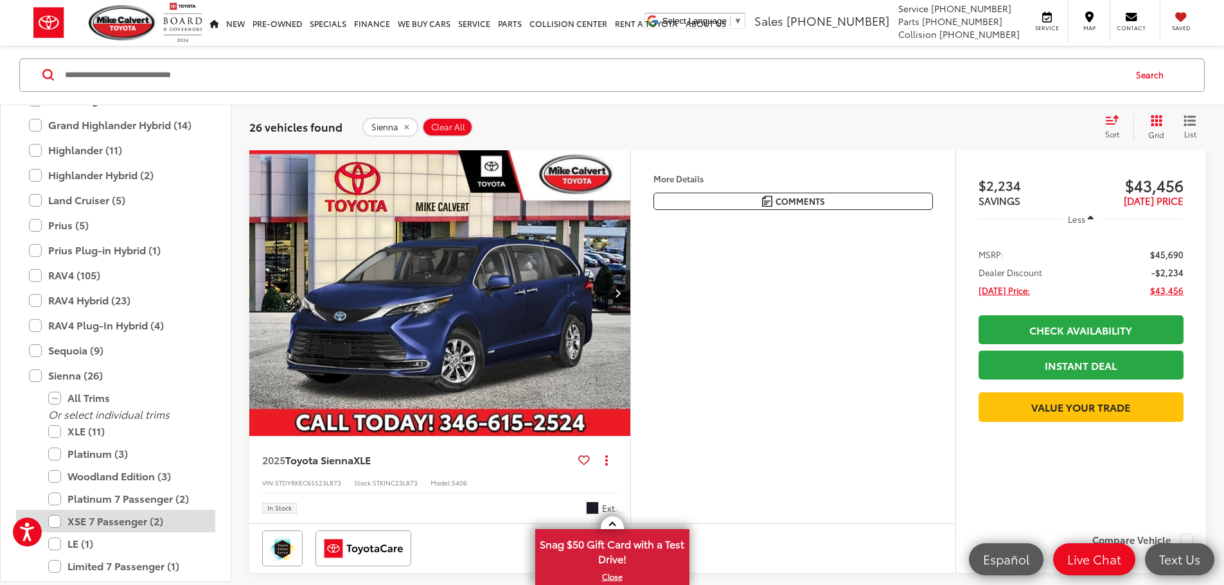
scroll to position [206, 0]
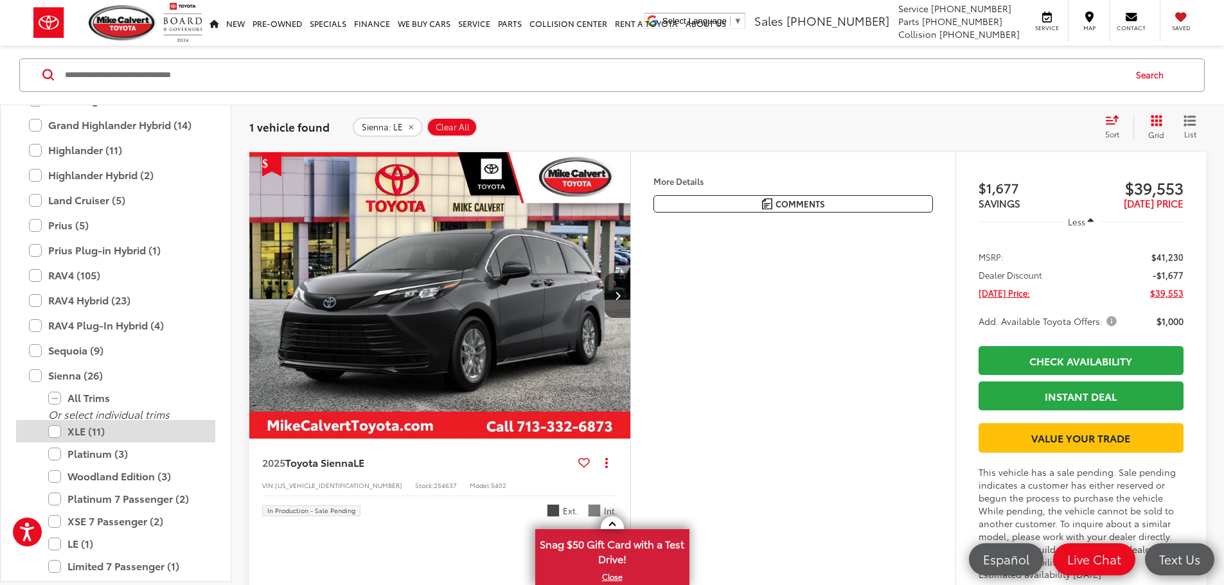
click at [54, 436] on label "XLE (11)" at bounding box center [125, 432] width 154 height 22
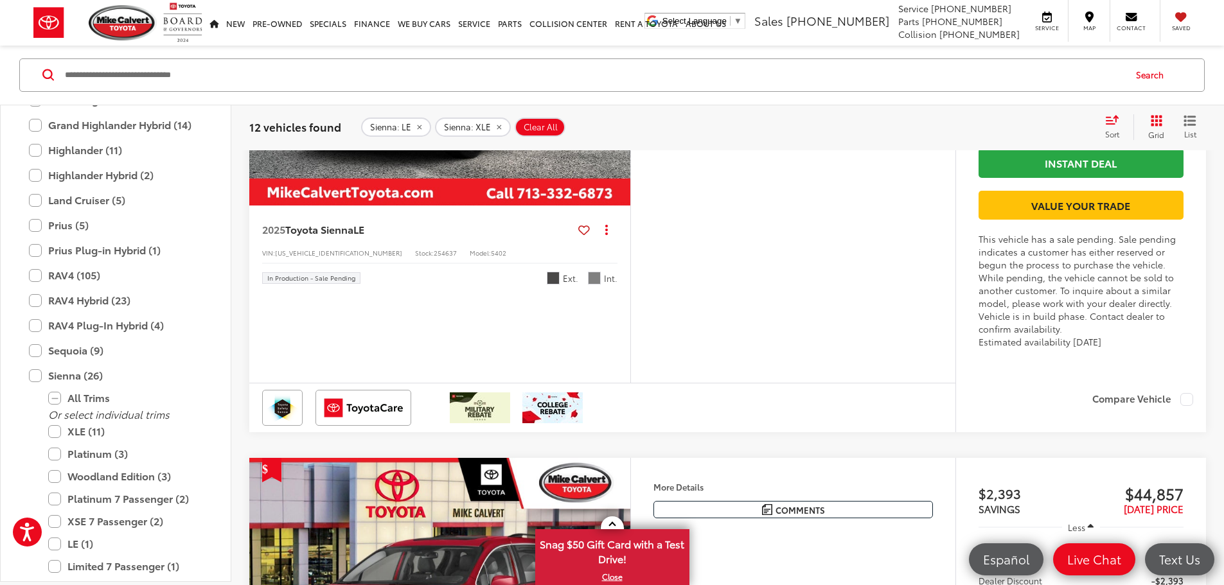
scroll to position [2261, 0]
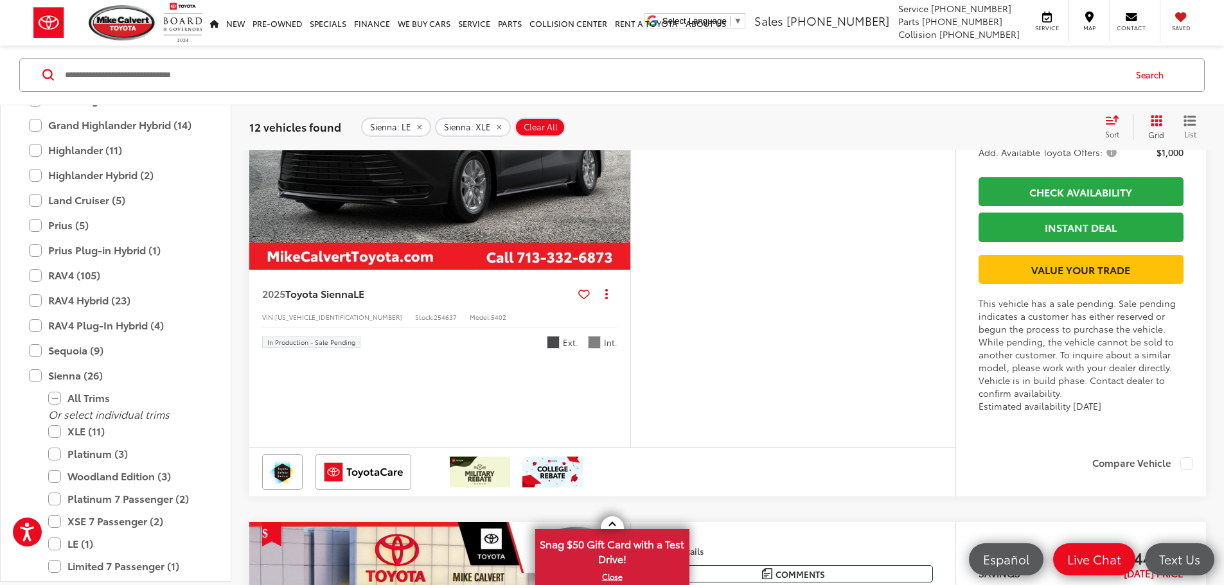
click at [631, 270] on img "2025 Toyota Sienna LE 0" at bounding box center [440, 126] width 383 height 287
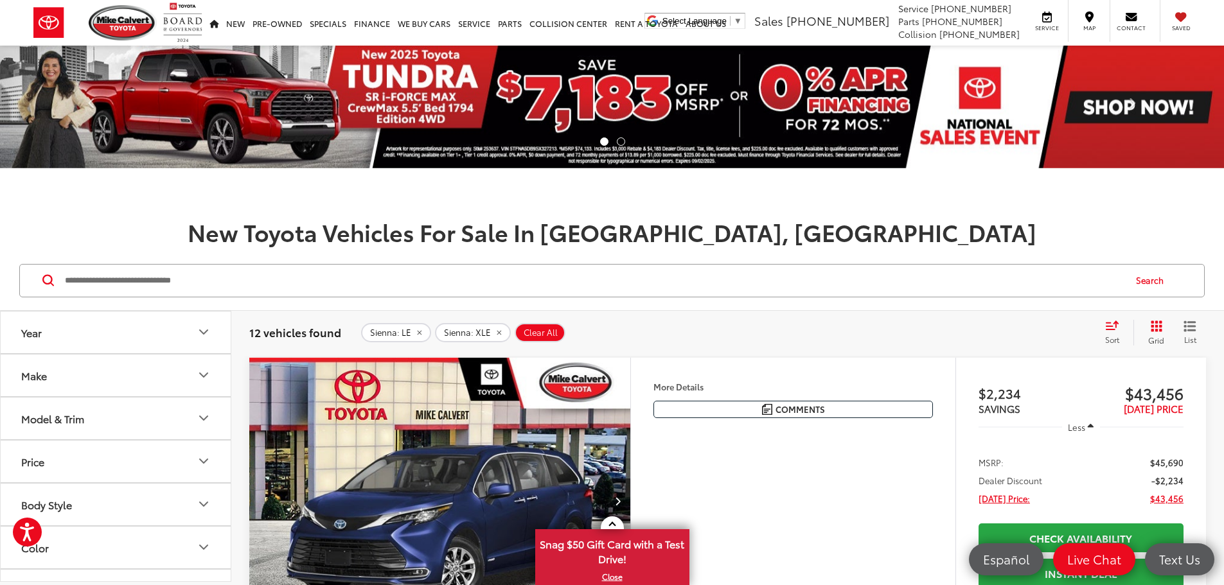
click at [496, 332] on icon "remove Sienna: XLE" at bounding box center [498, 332] width 4 height 4
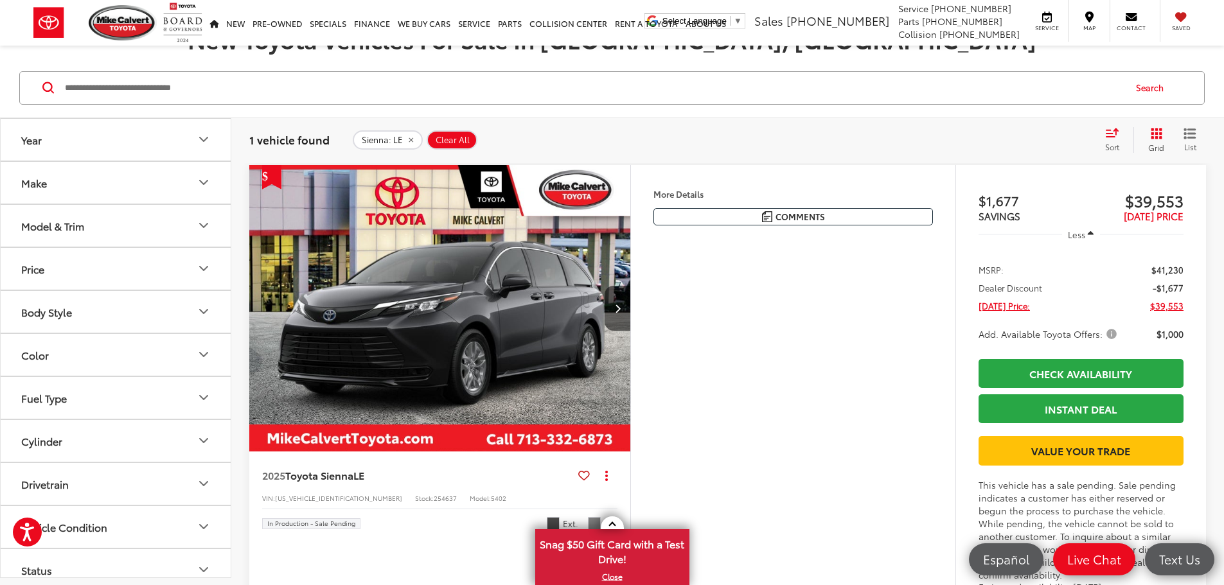
scroll to position [128, 0]
